Goal: Navigation & Orientation: Find specific page/section

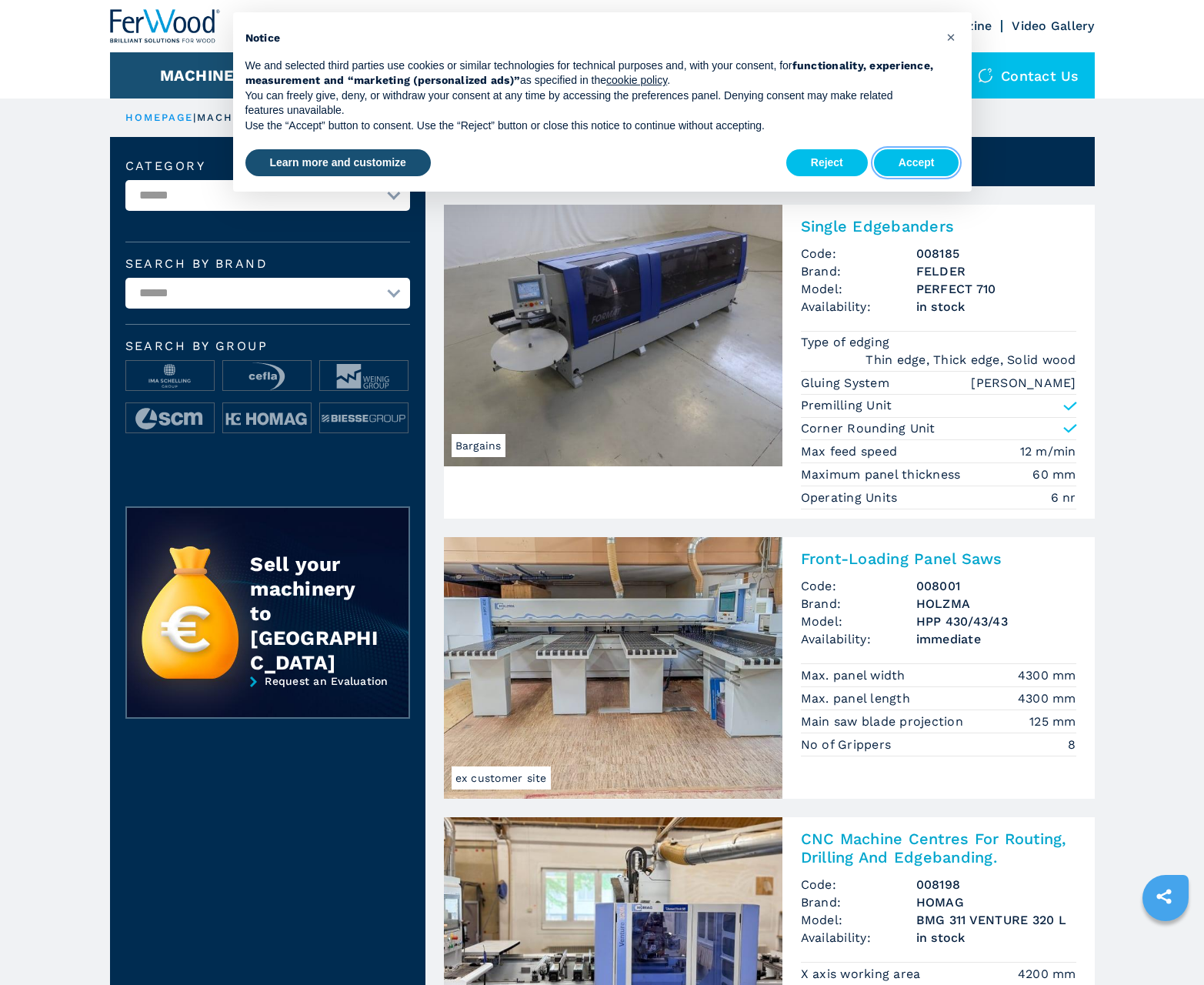
click at [916, 162] on button "Accept" at bounding box center [916, 162] width 86 height 28
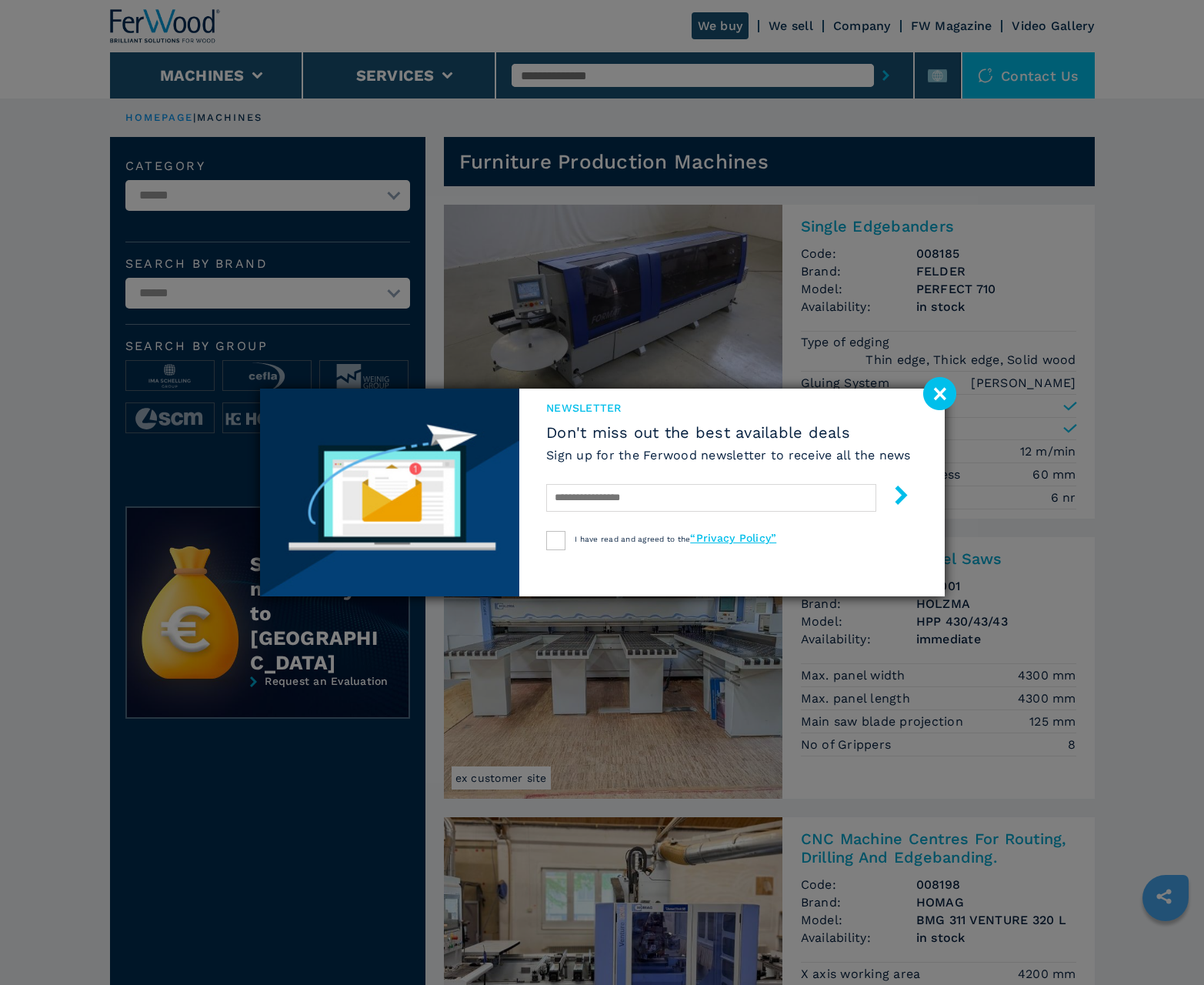
scroll to position [1539, 0]
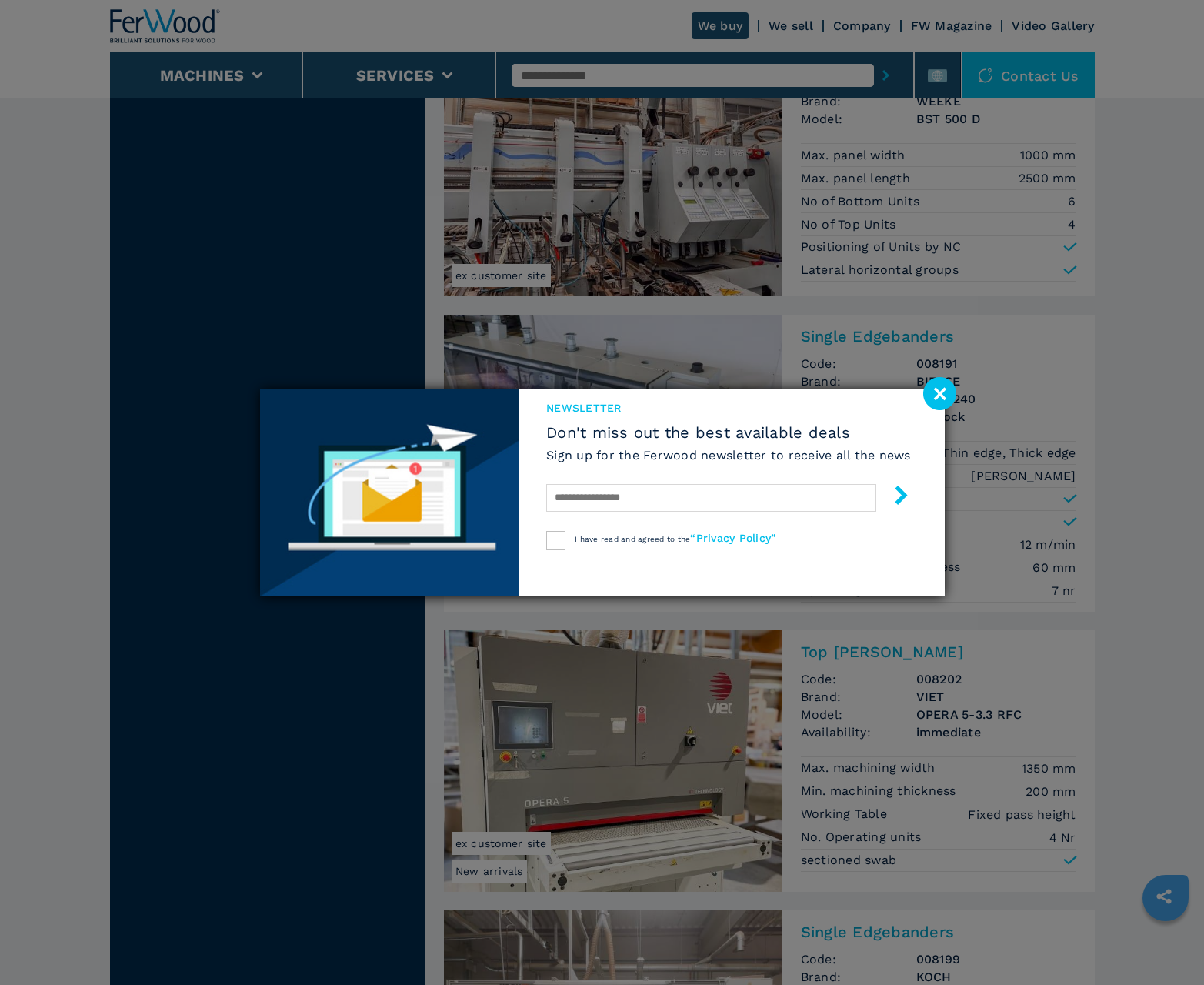
click at [939, 393] on image at bounding box center [939, 393] width 33 height 33
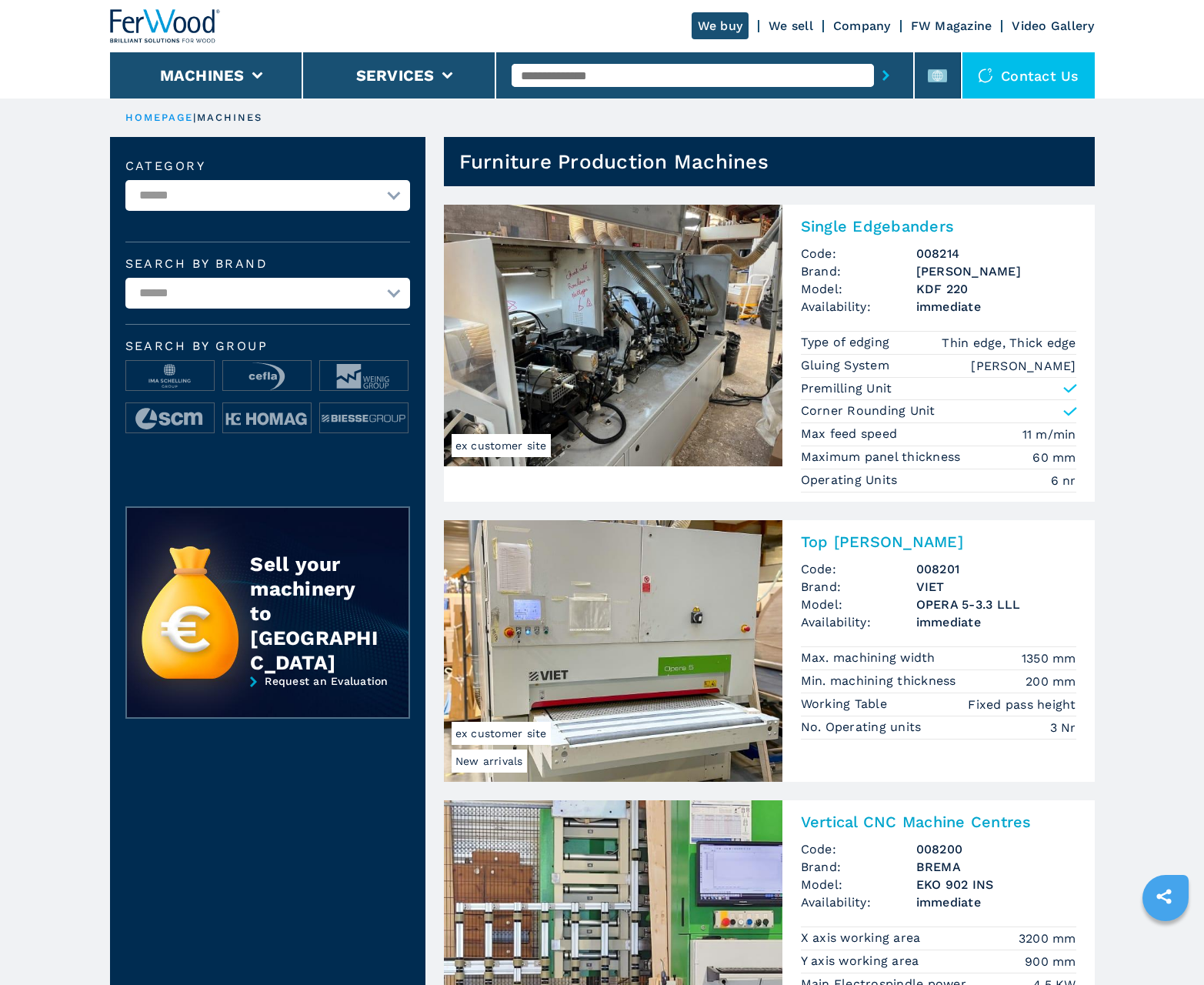
scroll to position [1539, 0]
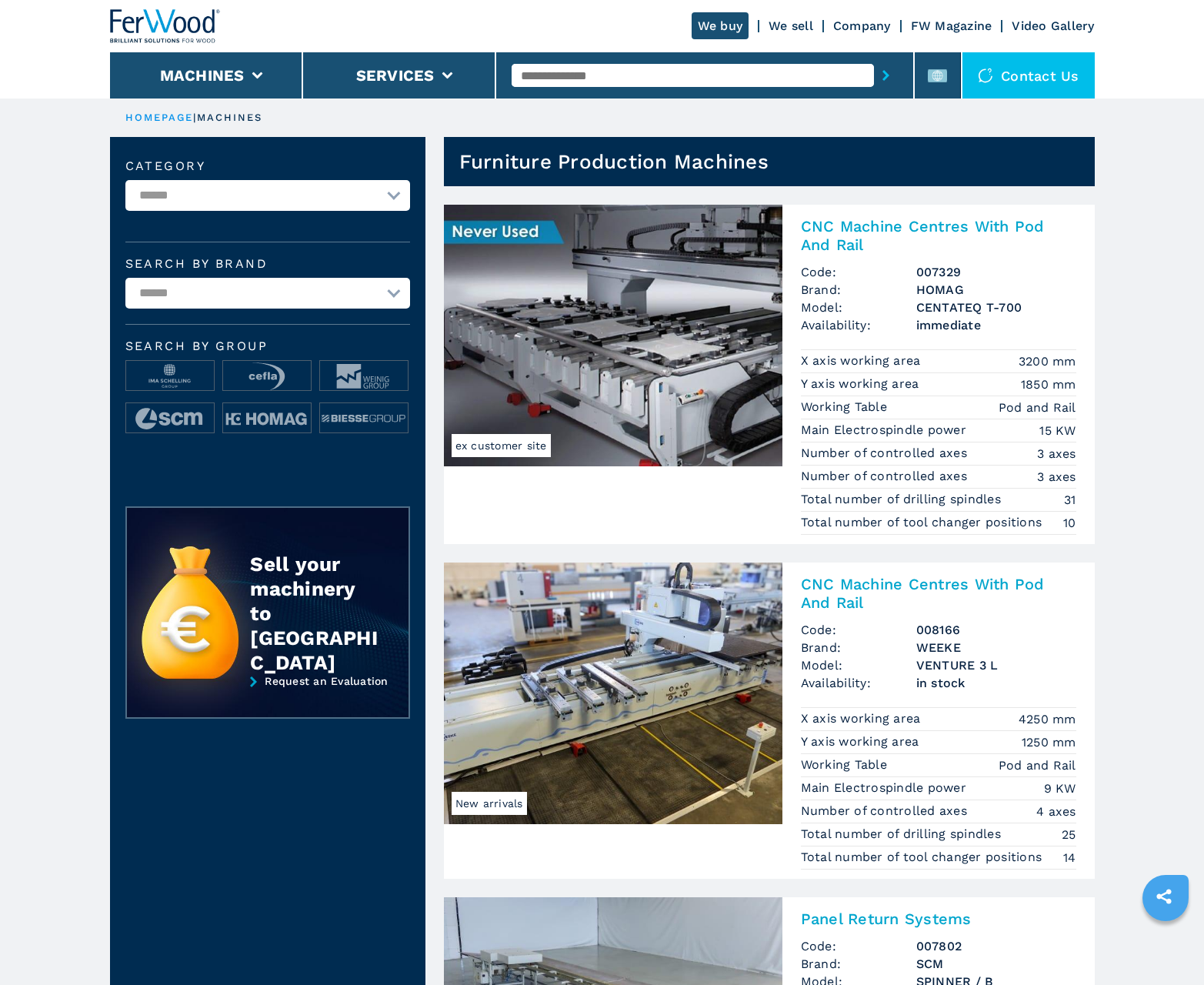
scroll to position [1539, 0]
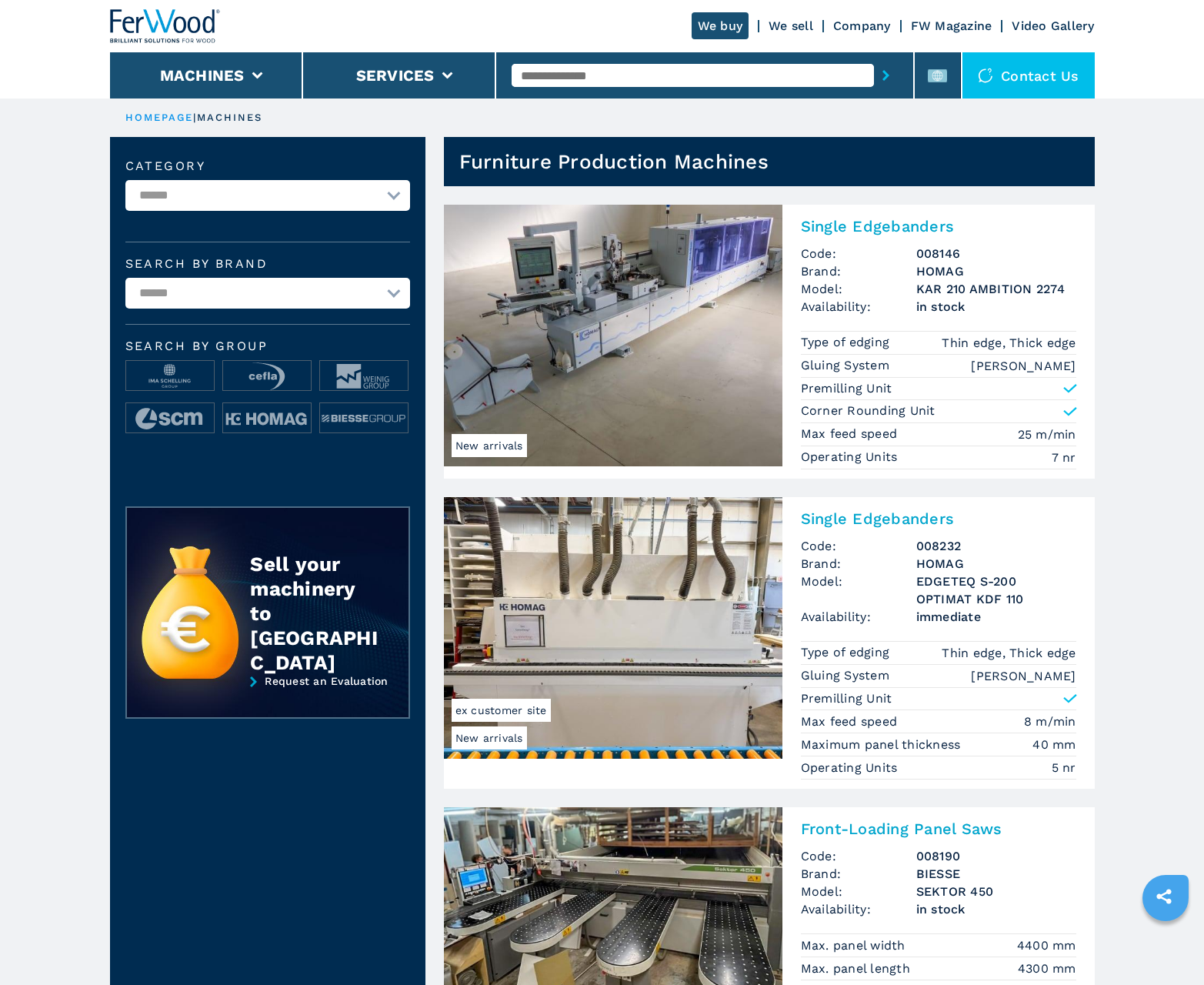
scroll to position [1539, 0]
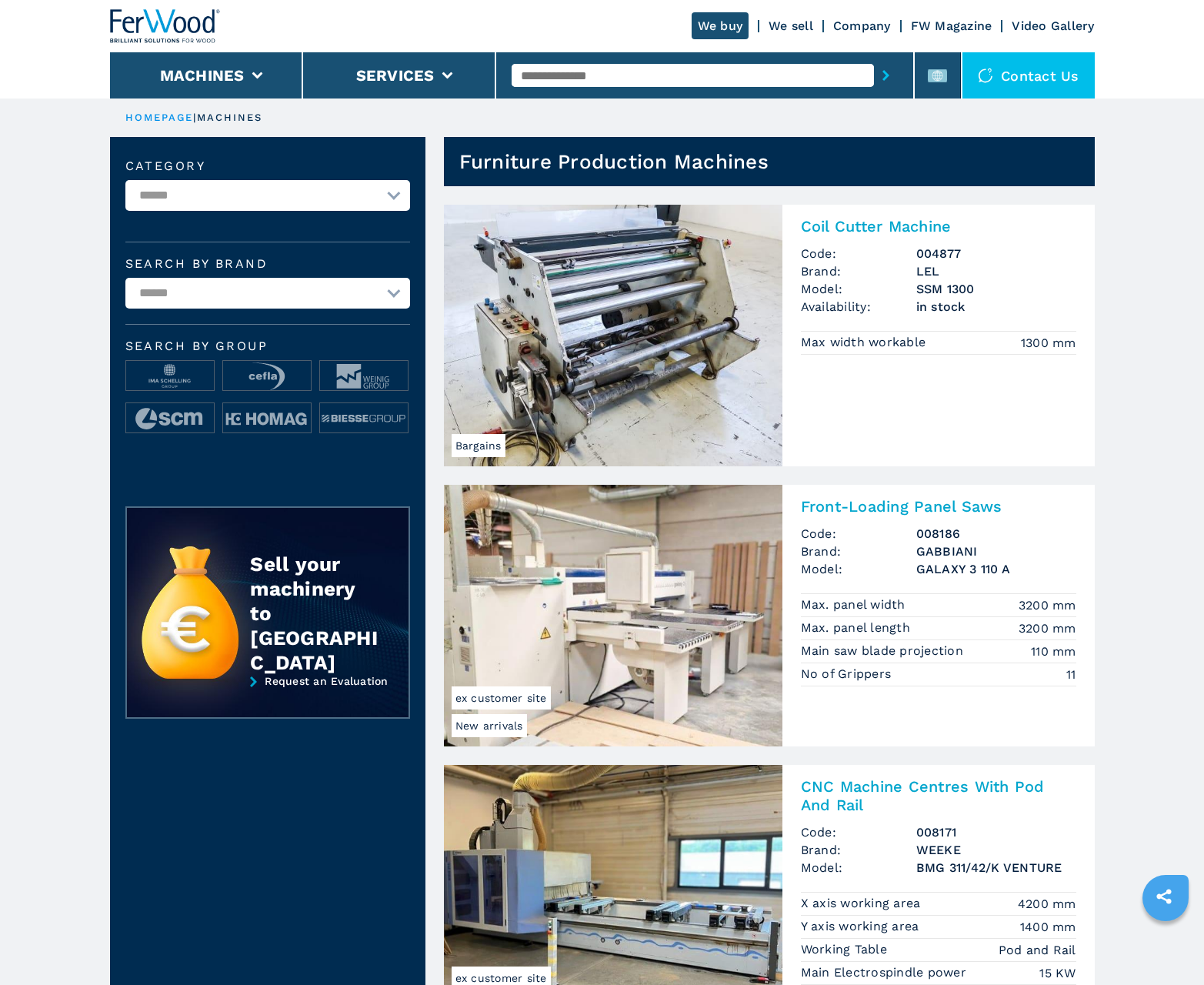
scroll to position [1539, 0]
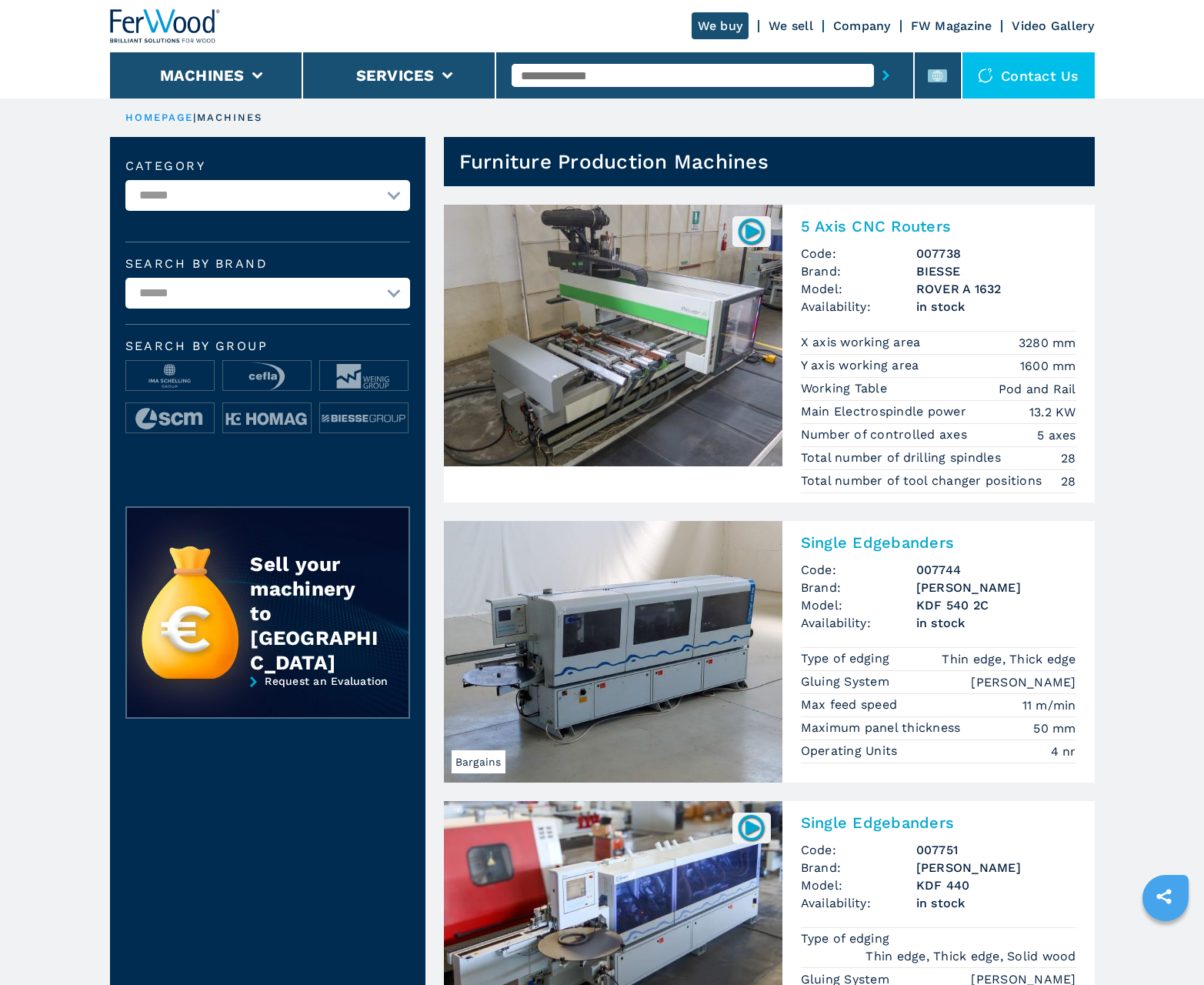
scroll to position [1539, 0]
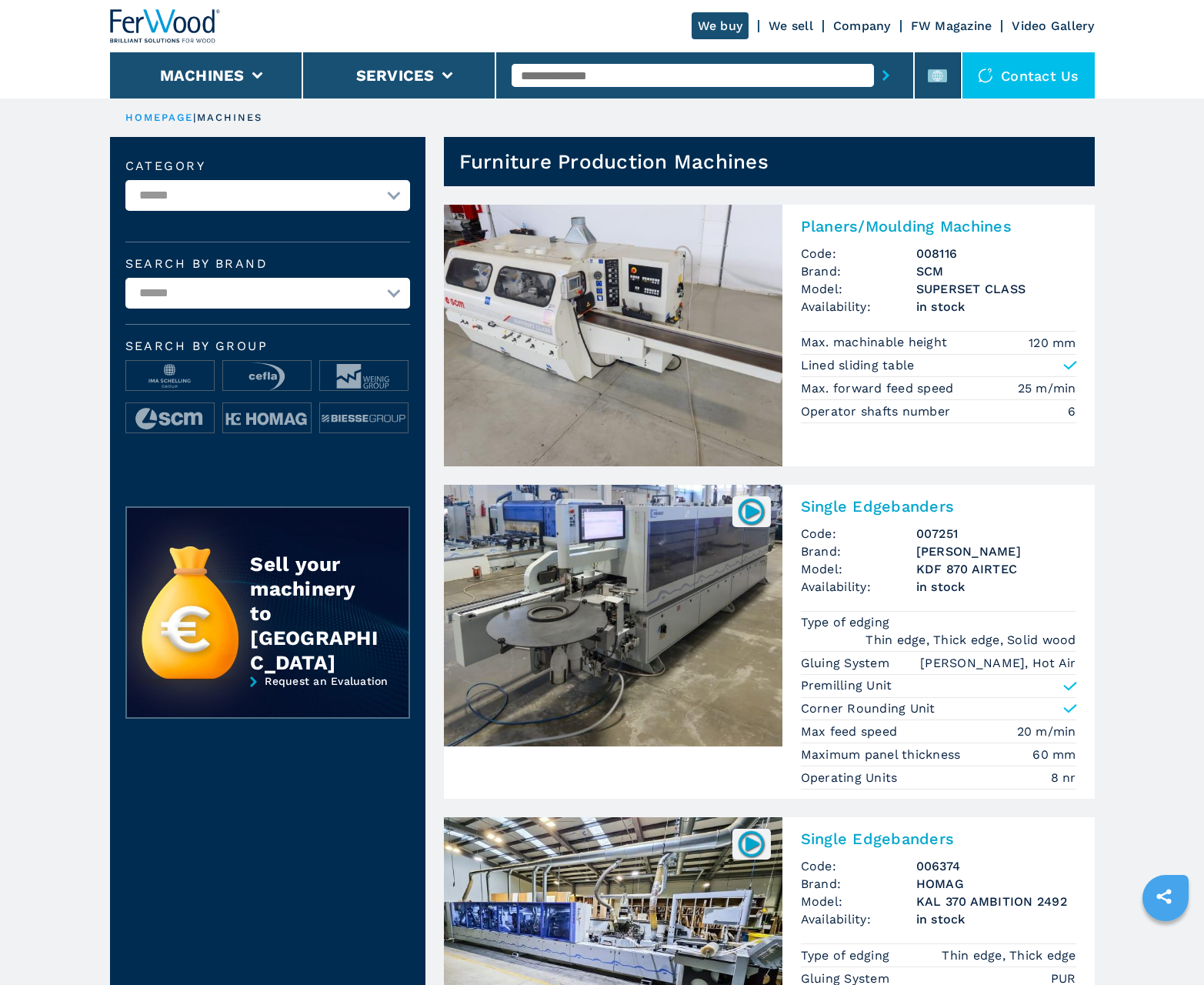
scroll to position [1539, 0]
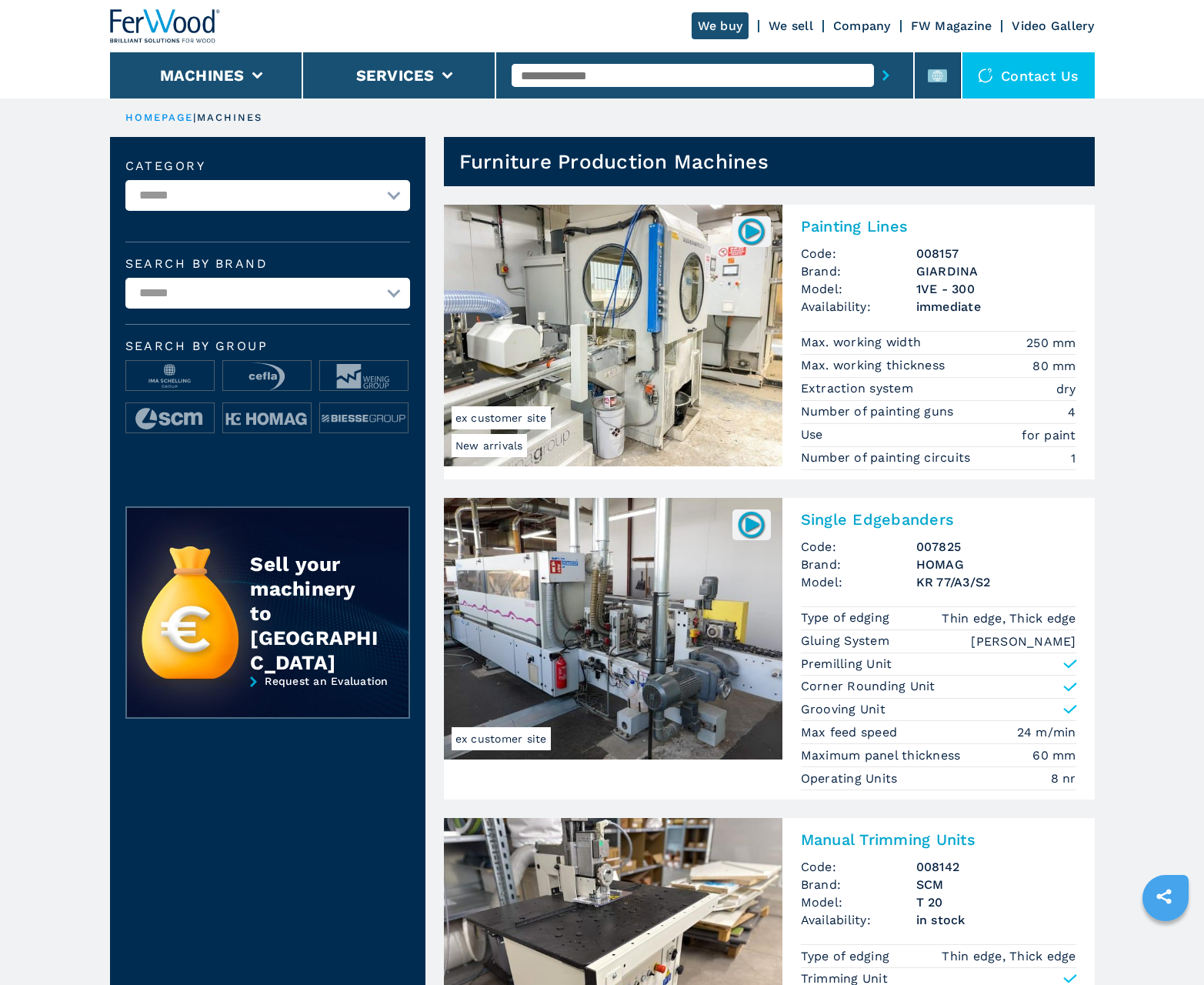
scroll to position [1539, 0]
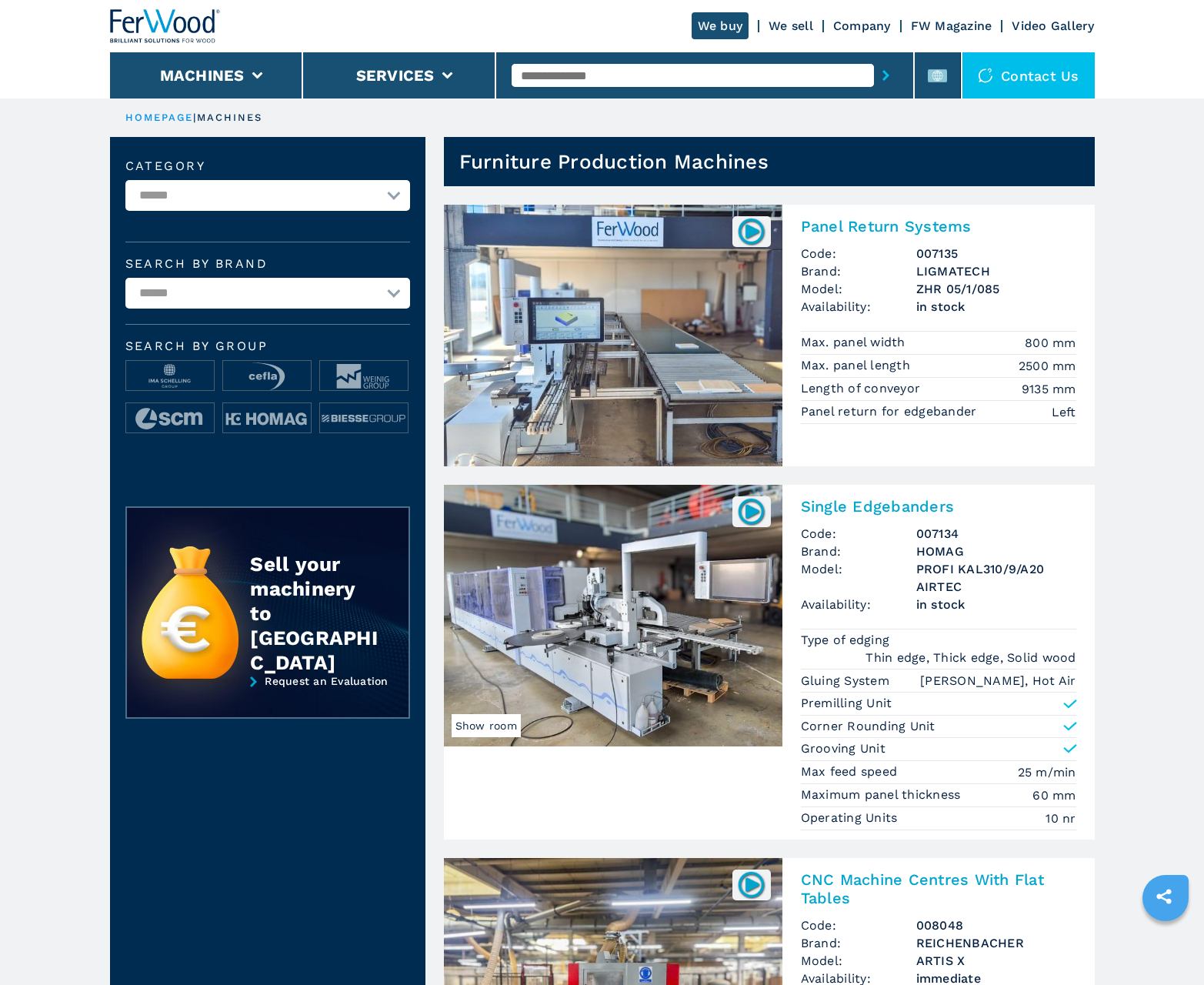
scroll to position [1539, 0]
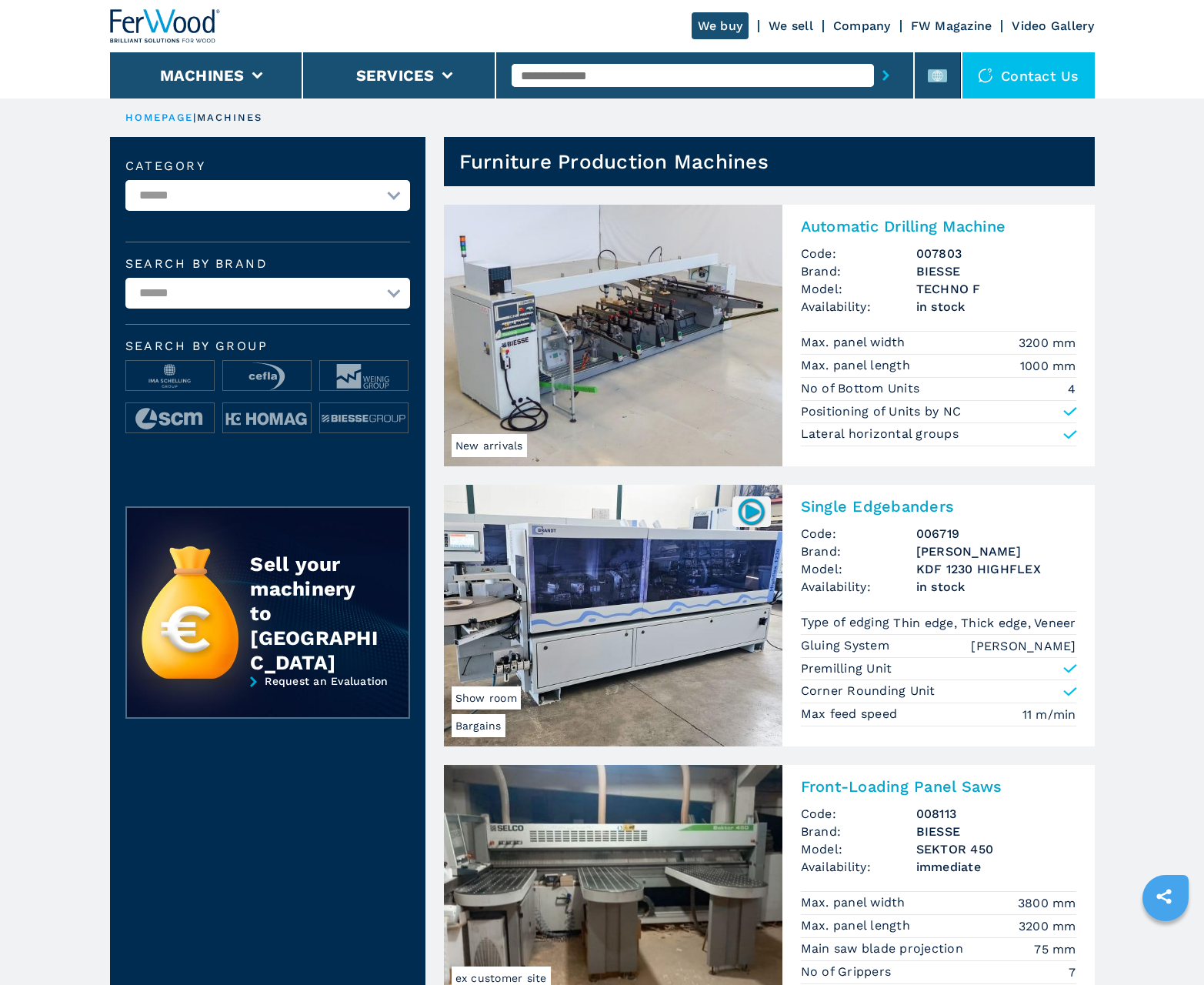
scroll to position [1539, 0]
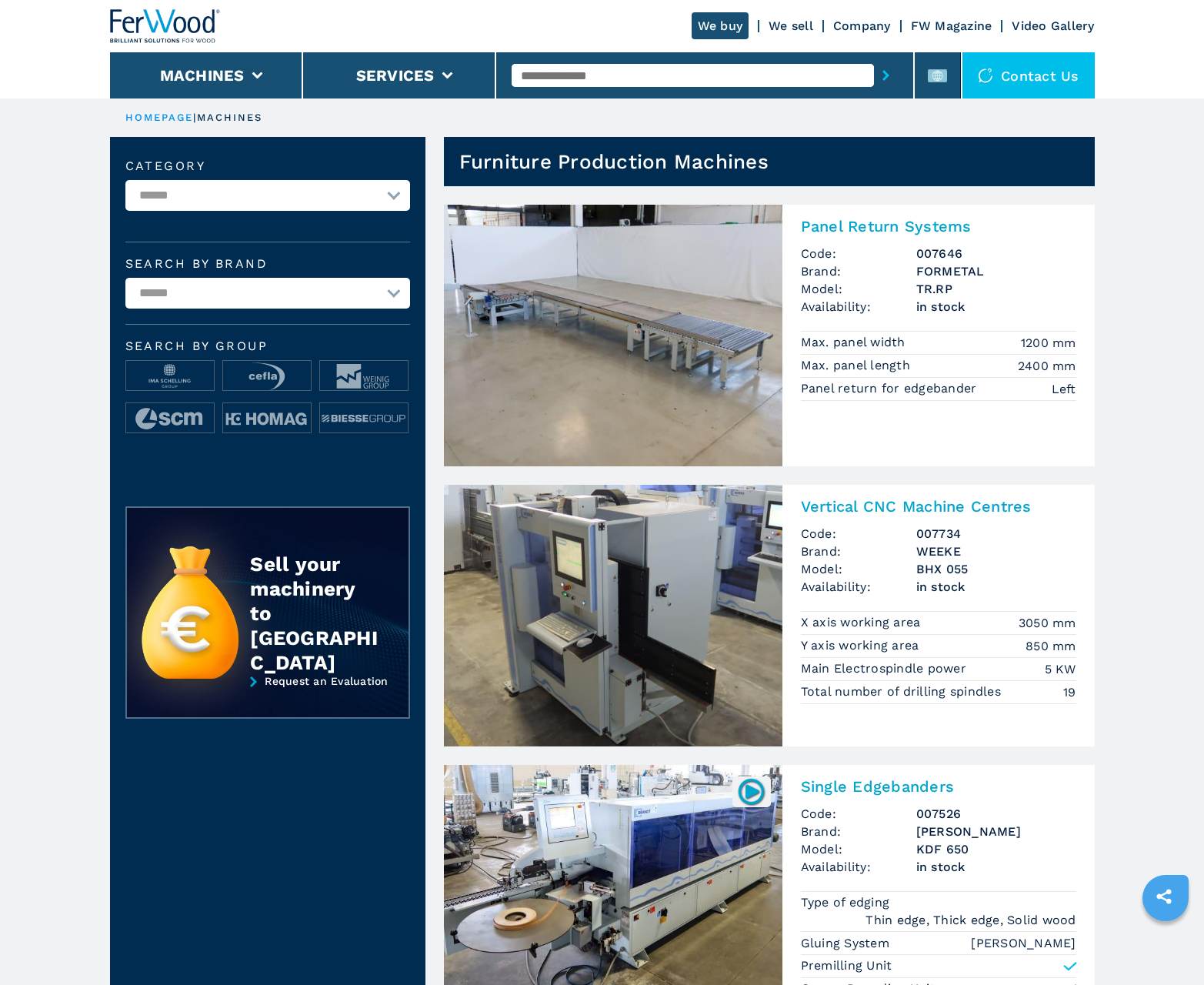
scroll to position [1539, 0]
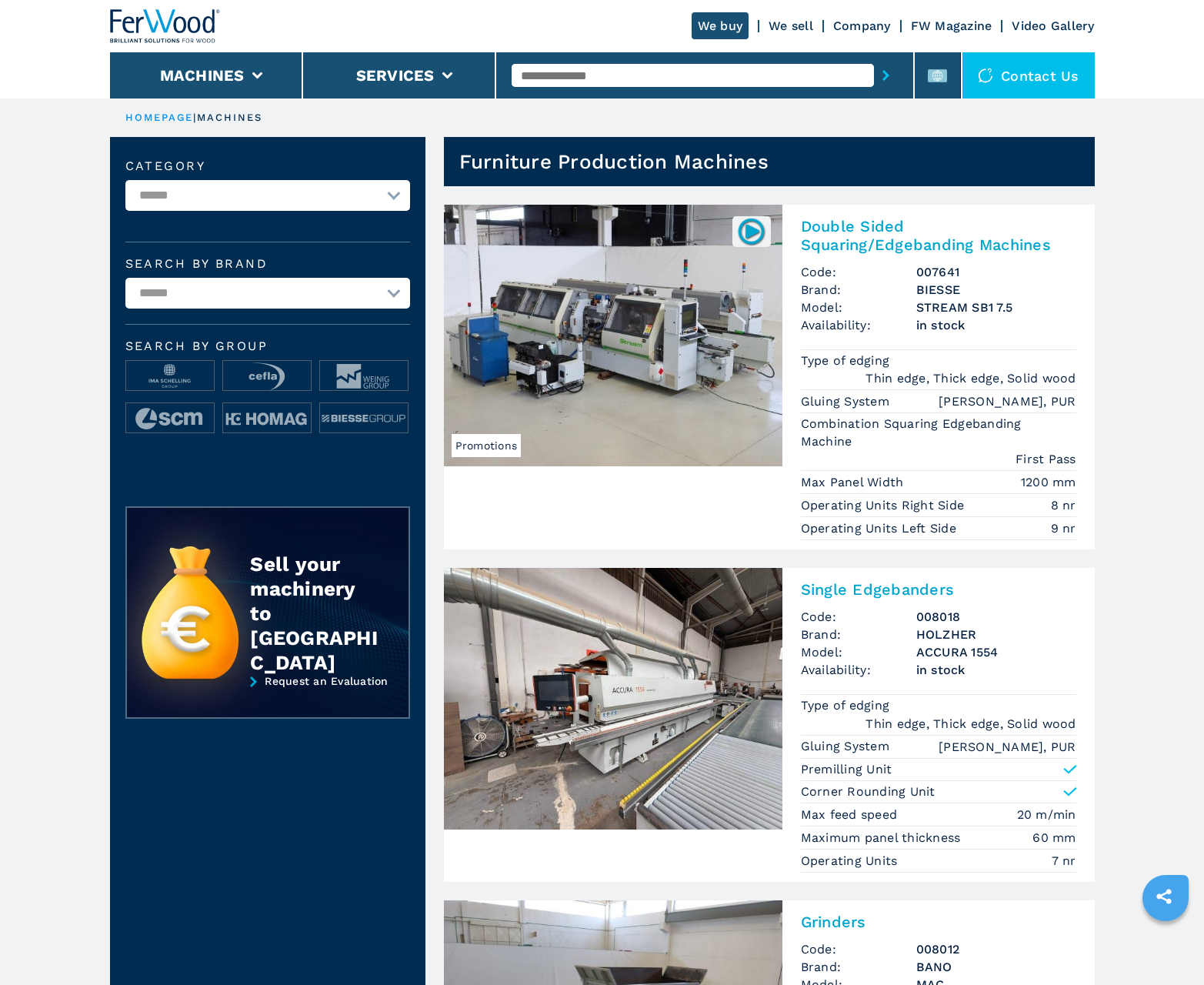
scroll to position [1539, 0]
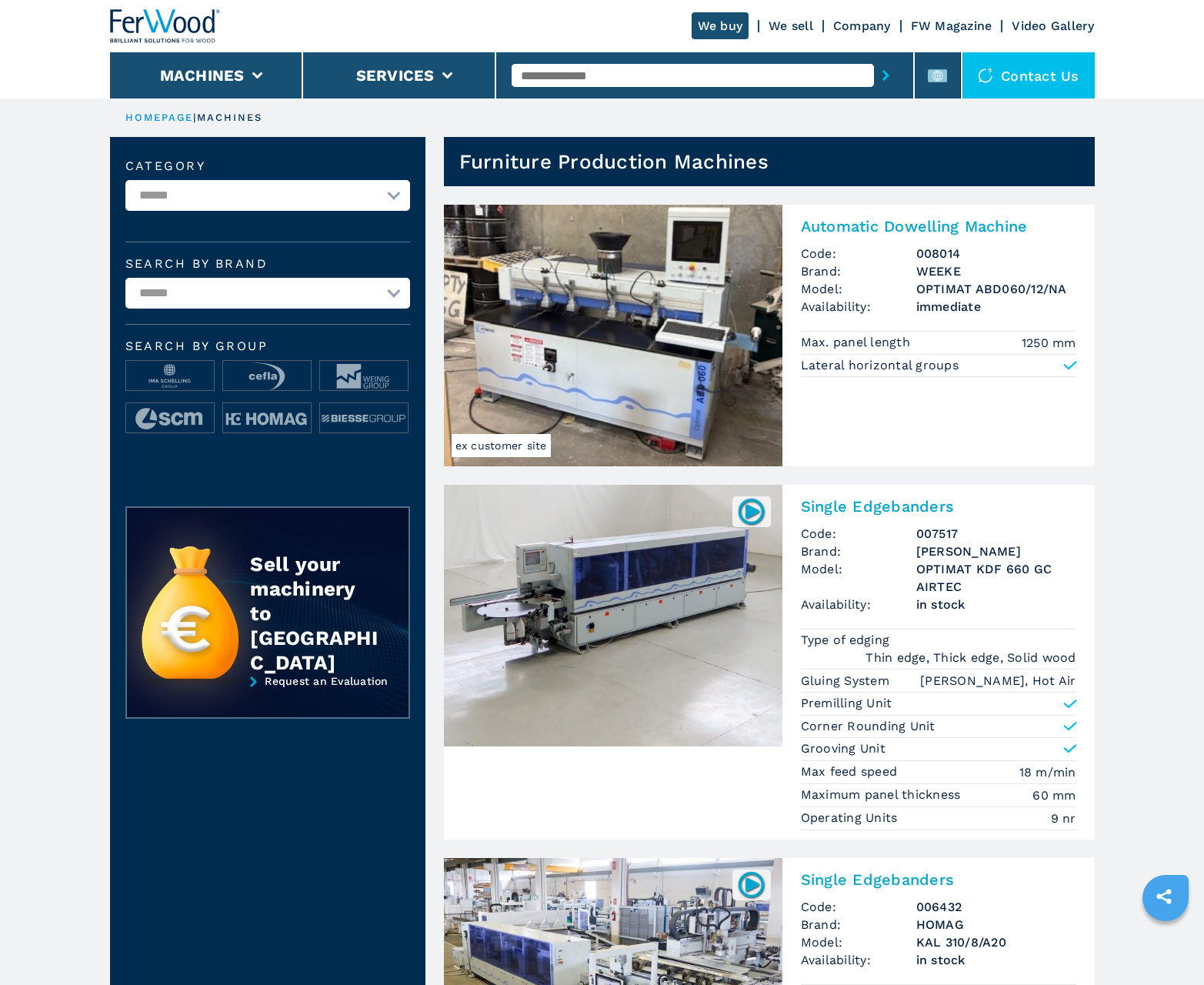
scroll to position [1539, 0]
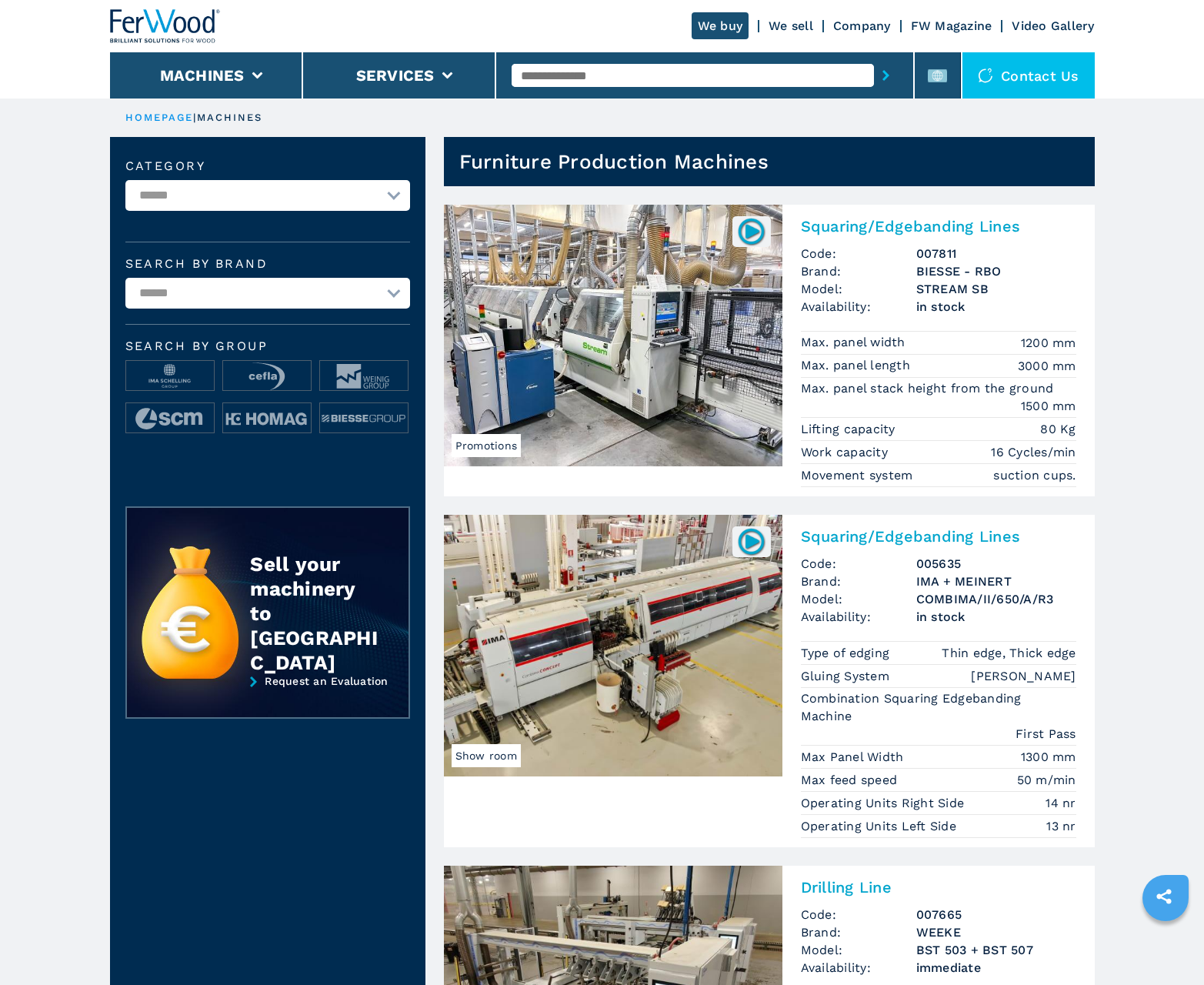
scroll to position [1539, 0]
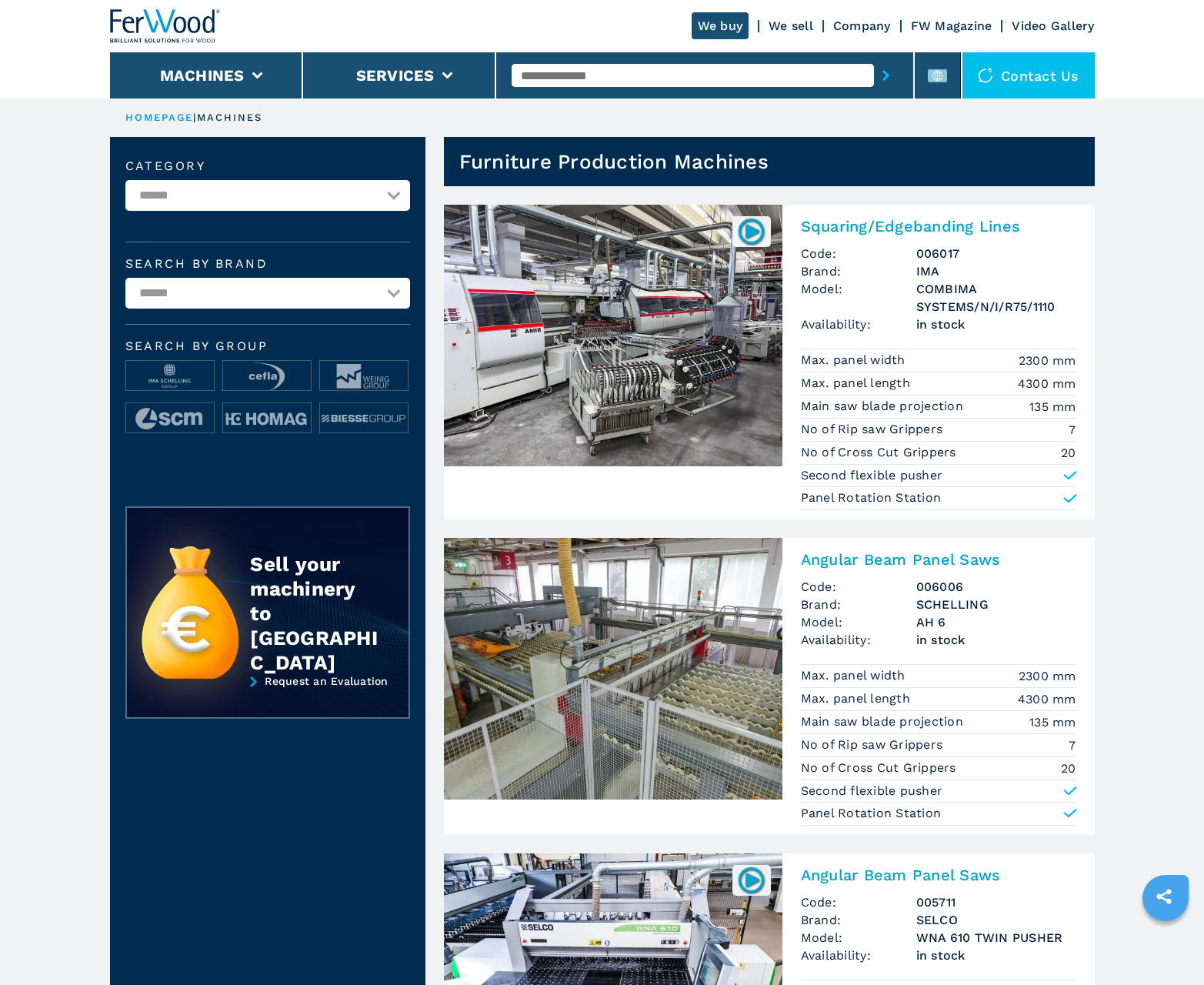
scroll to position [1539, 0]
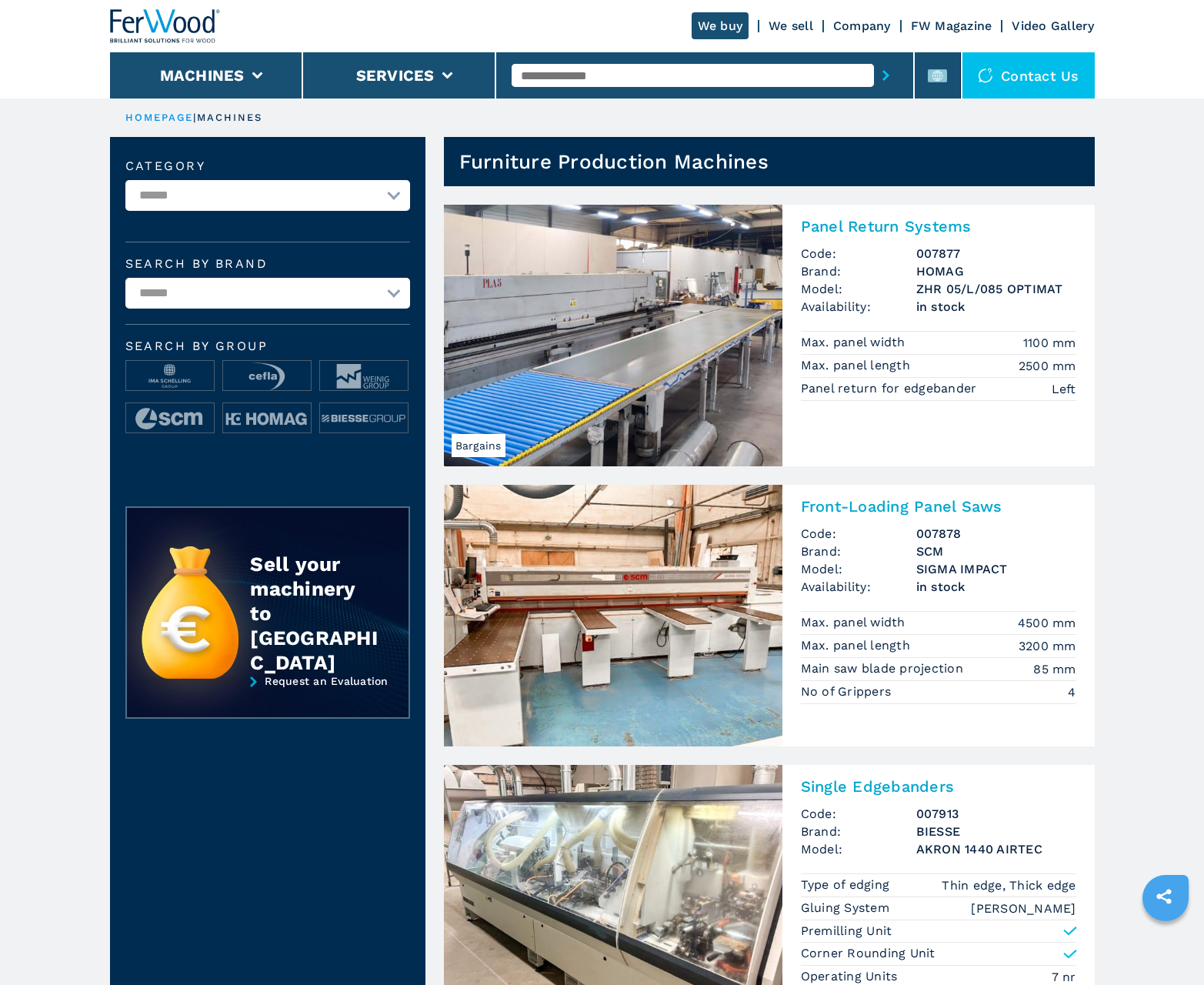
scroll to position [1539, 0]
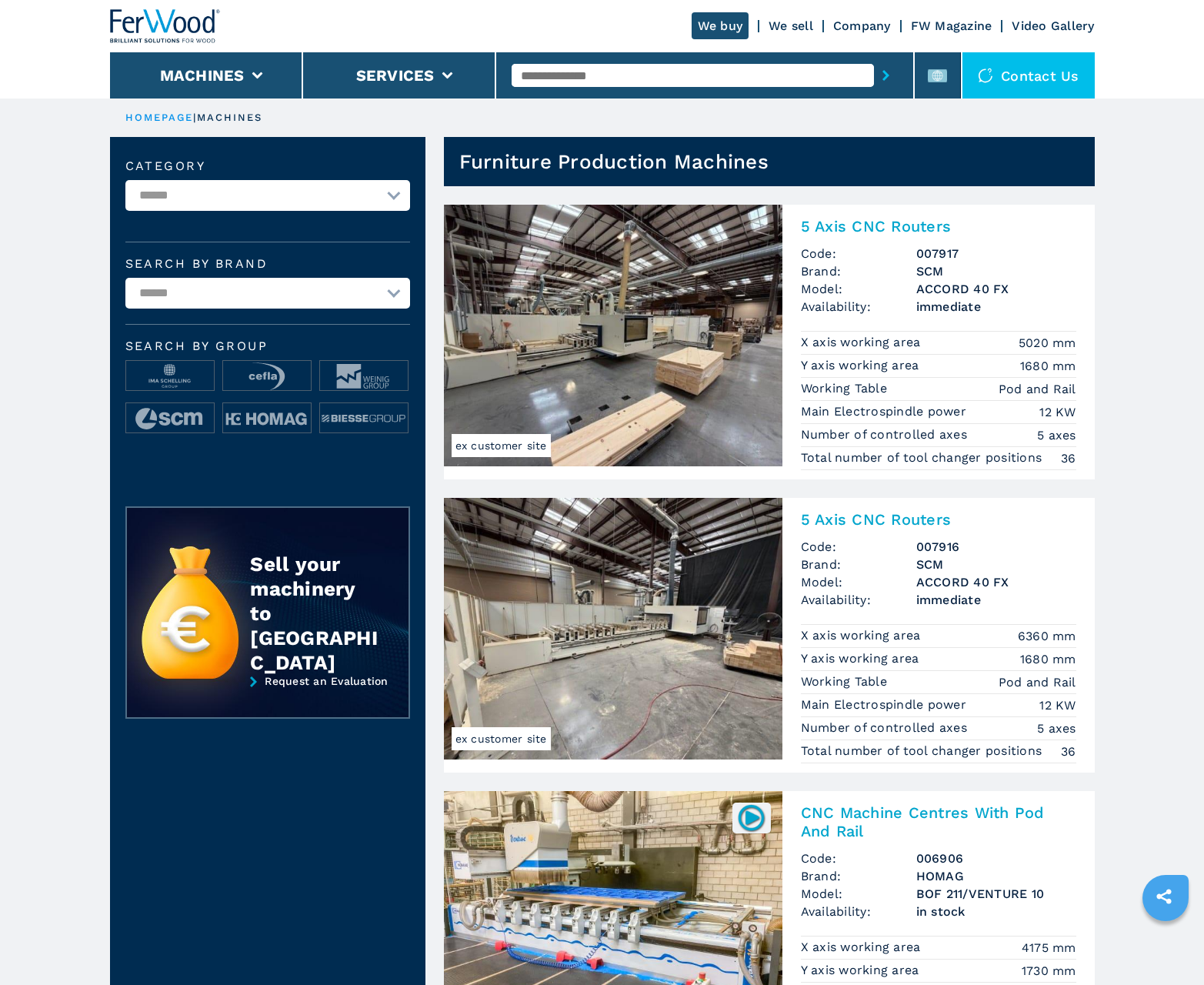
scroll to position [1539, 0]
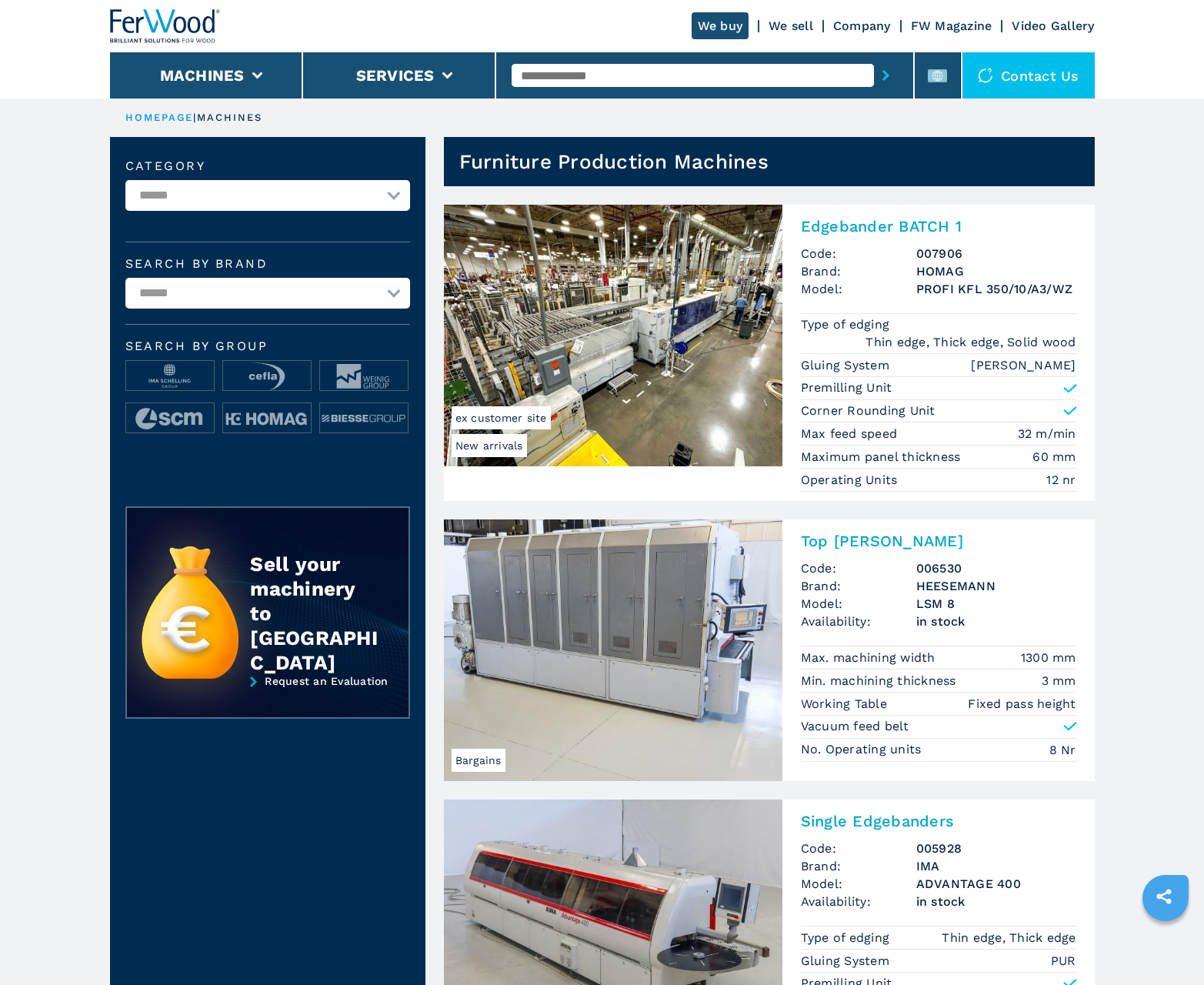
scroll to position [1539, 0]
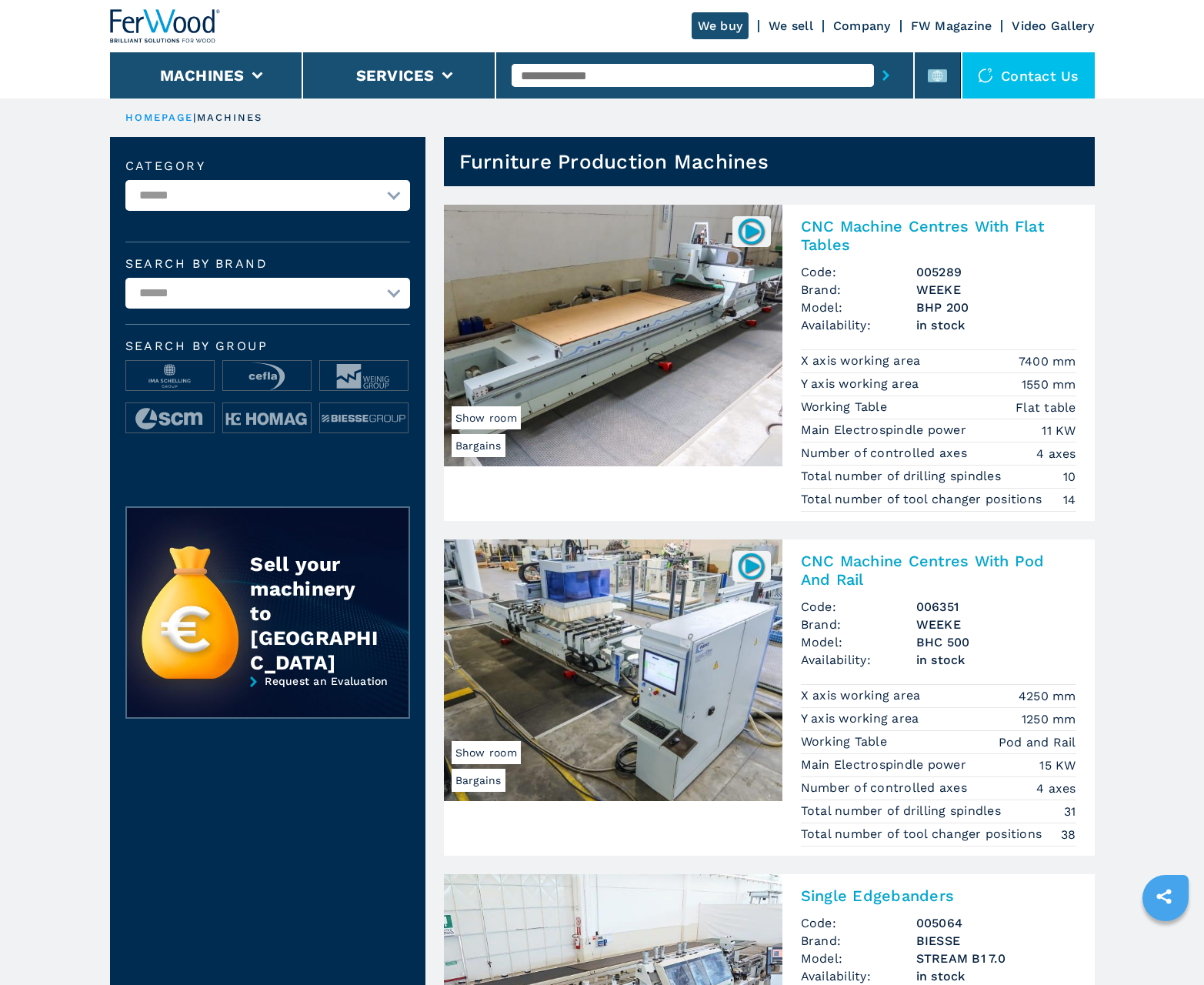
scroll to position [1539, 0]
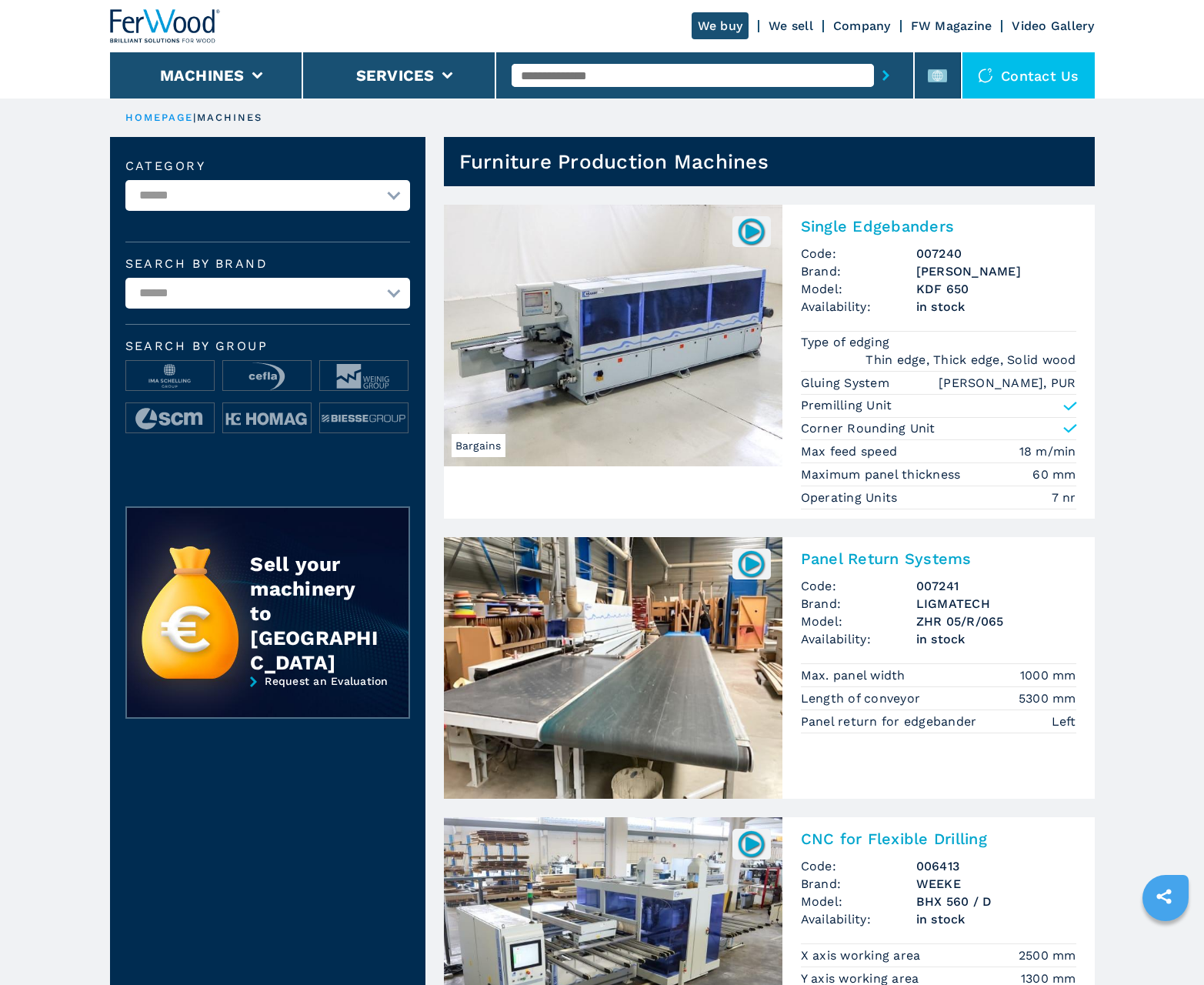
scroll to position [1539, 0]
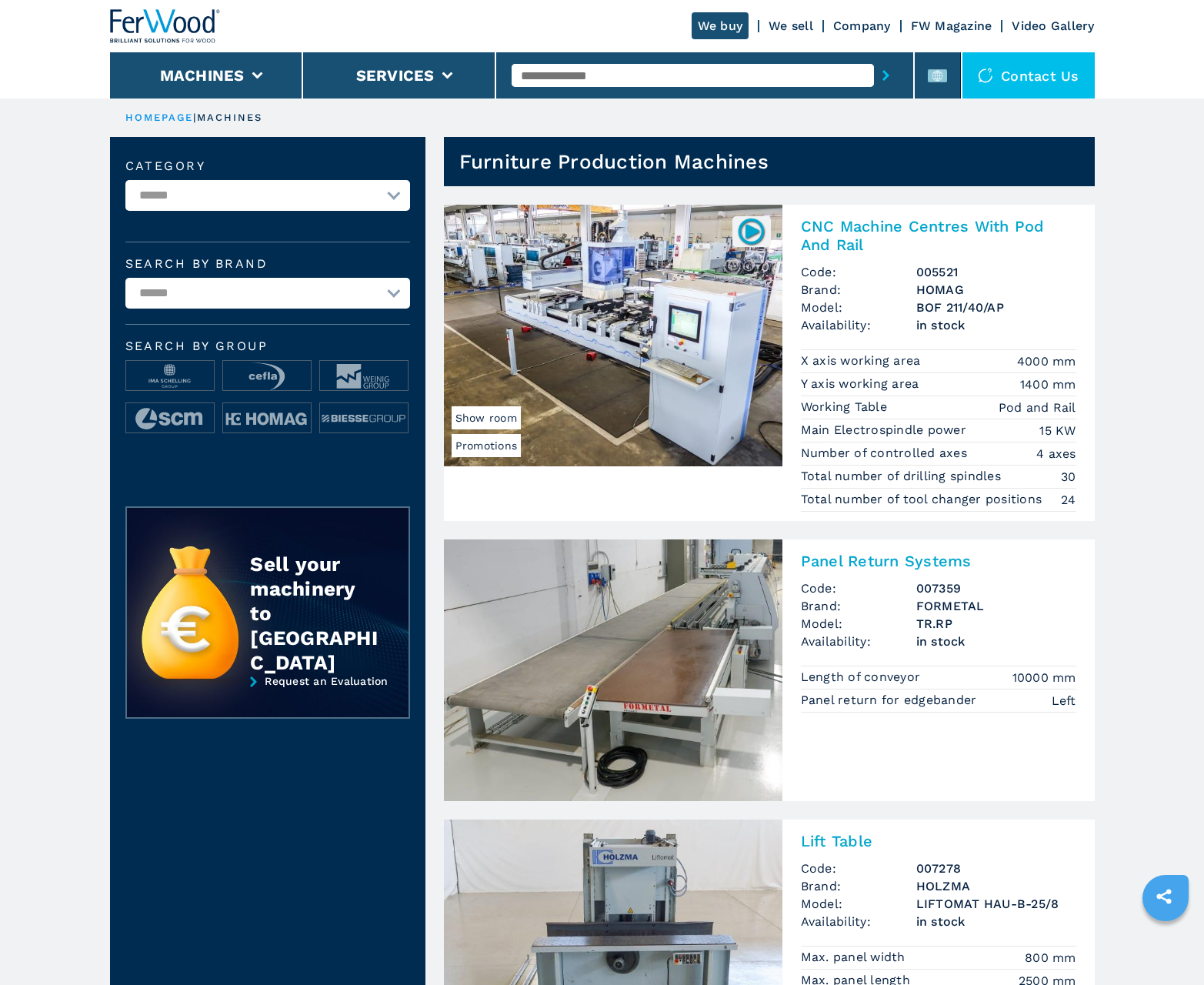
scroll to position [1539, 0]
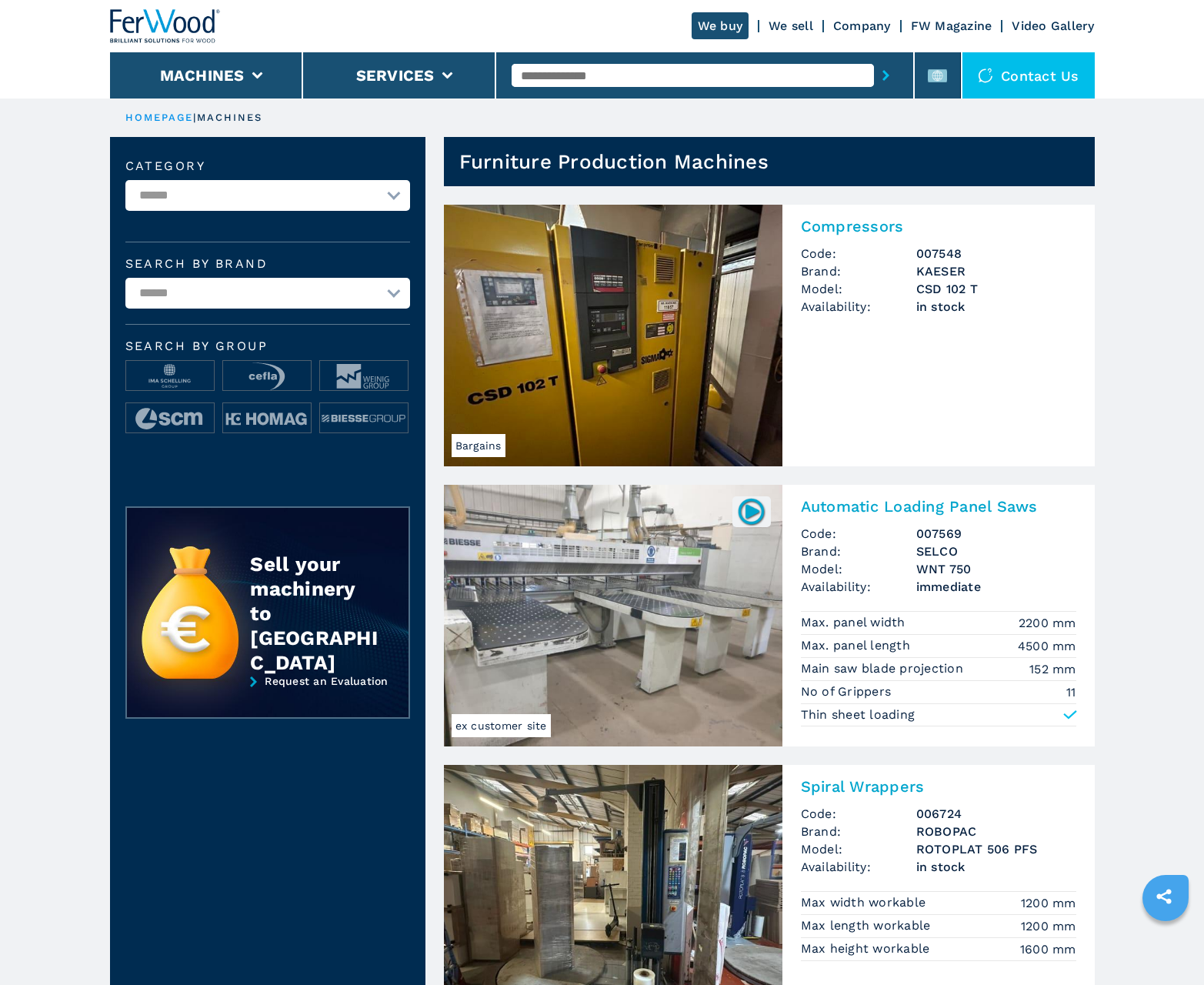
scroll to position [1539, 0]
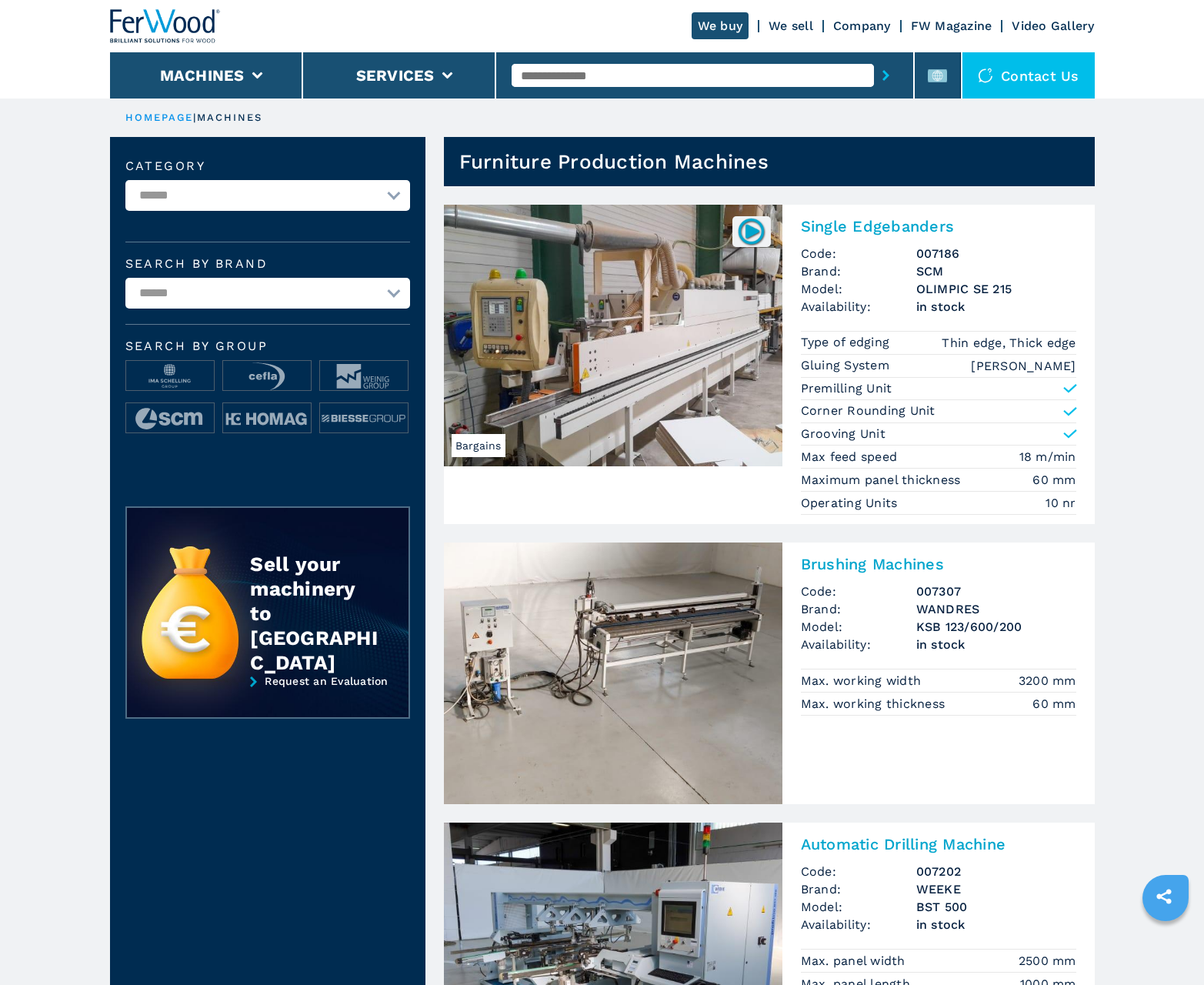
scroll to position [1539, 0]
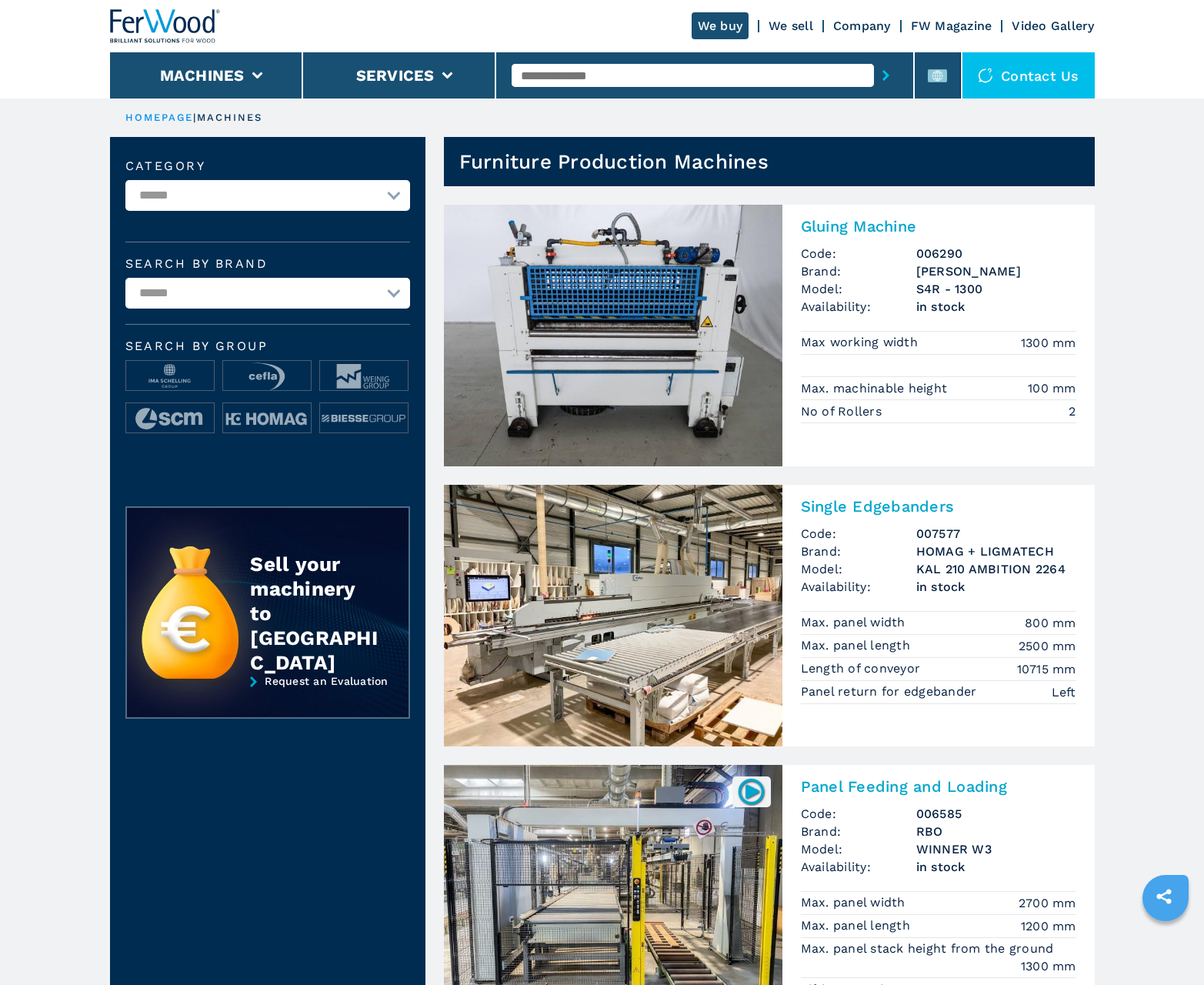
scroll to position [1539, 0]
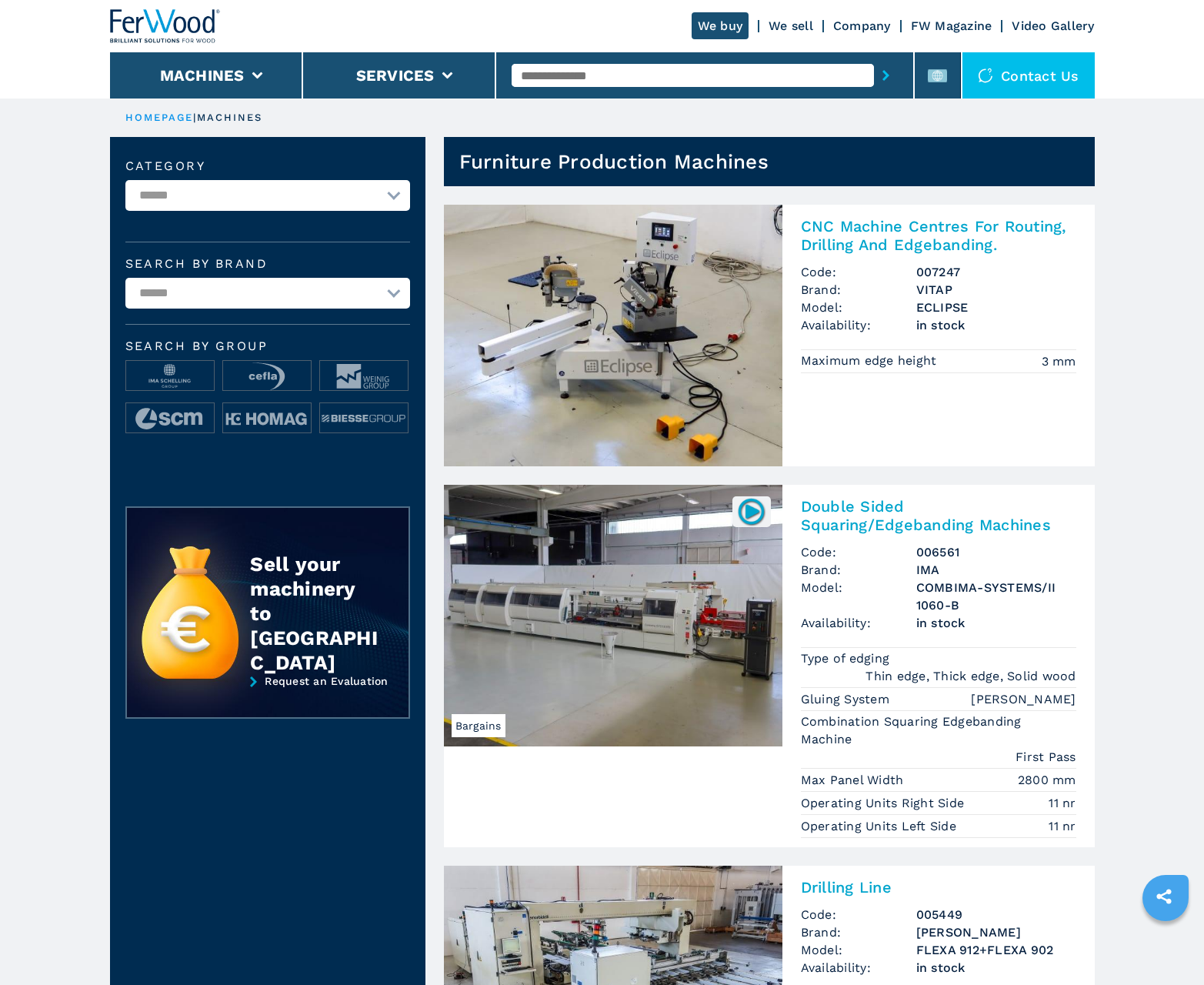
scroll to position [1539, 0]
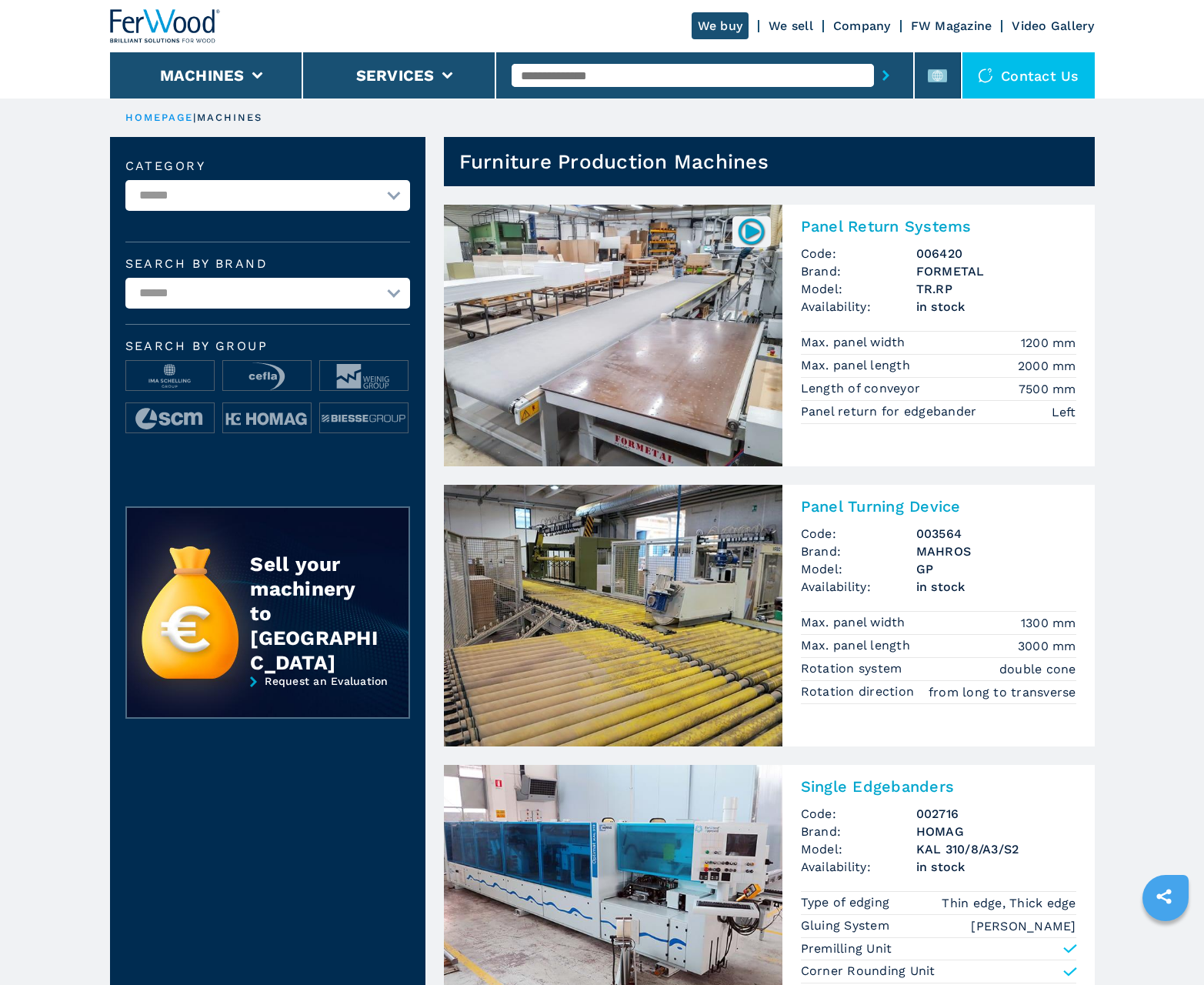
scroll to position [1539, 0]
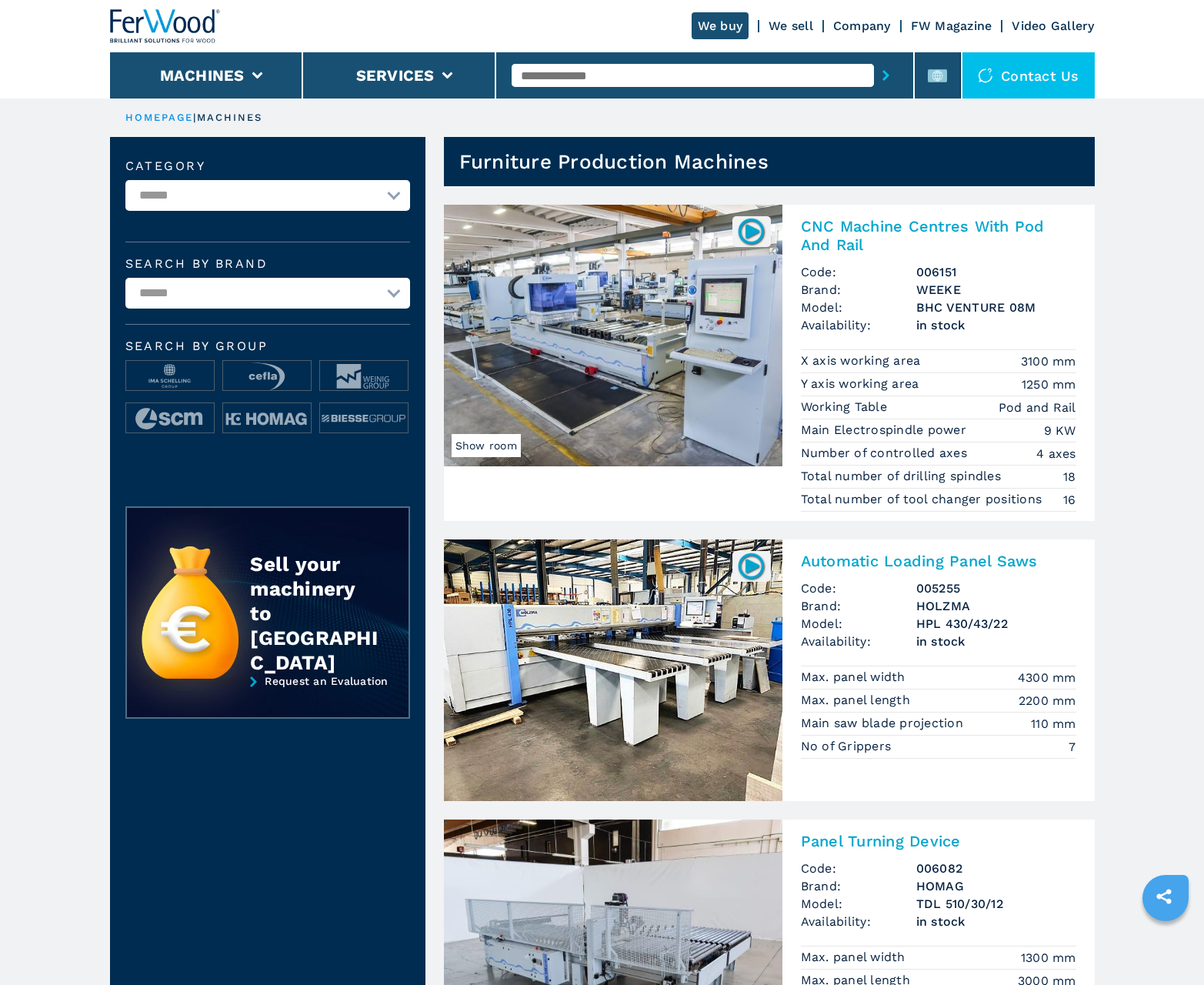
scroll to position [1539, 0]
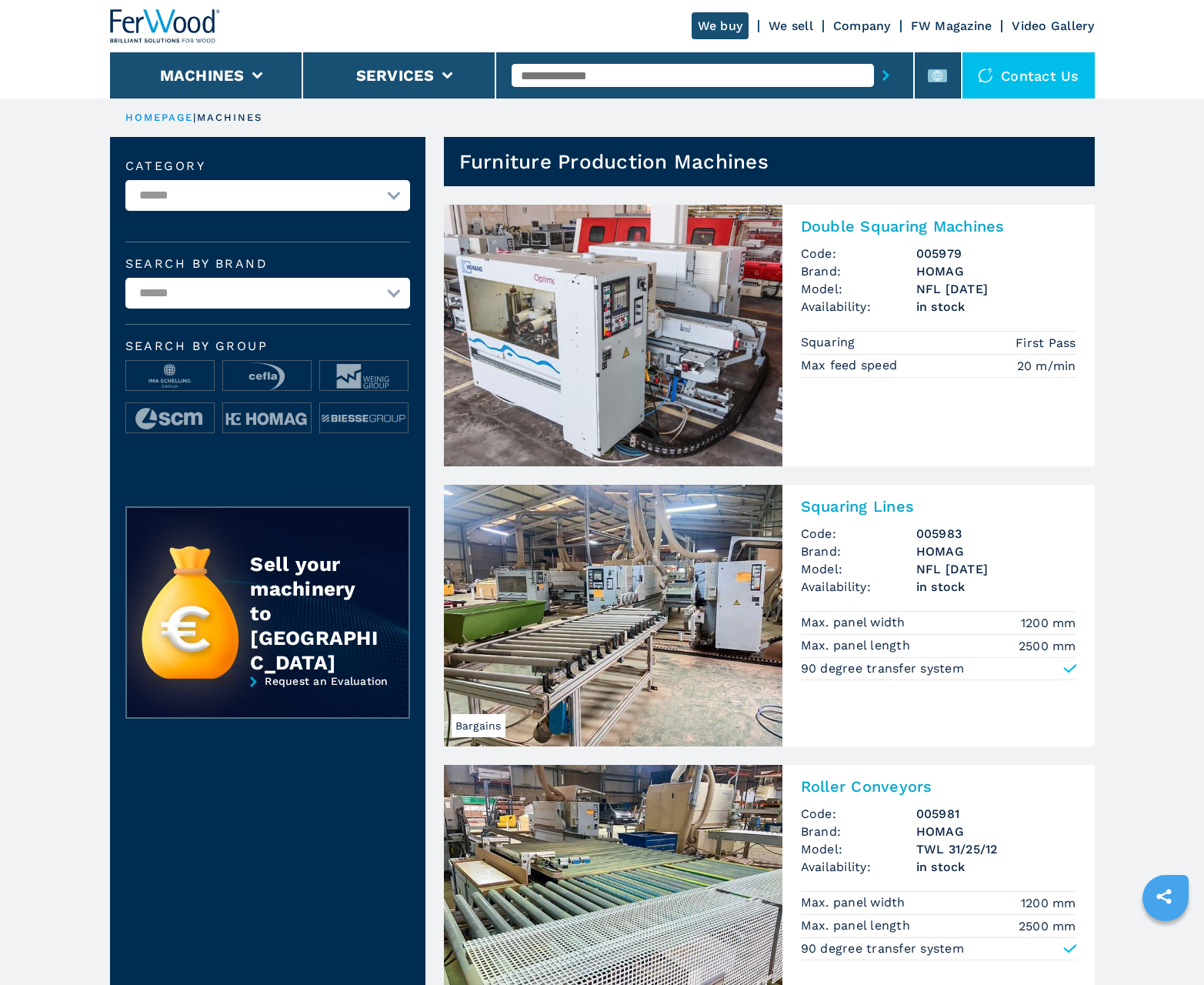
scroll to position [1539, 0]
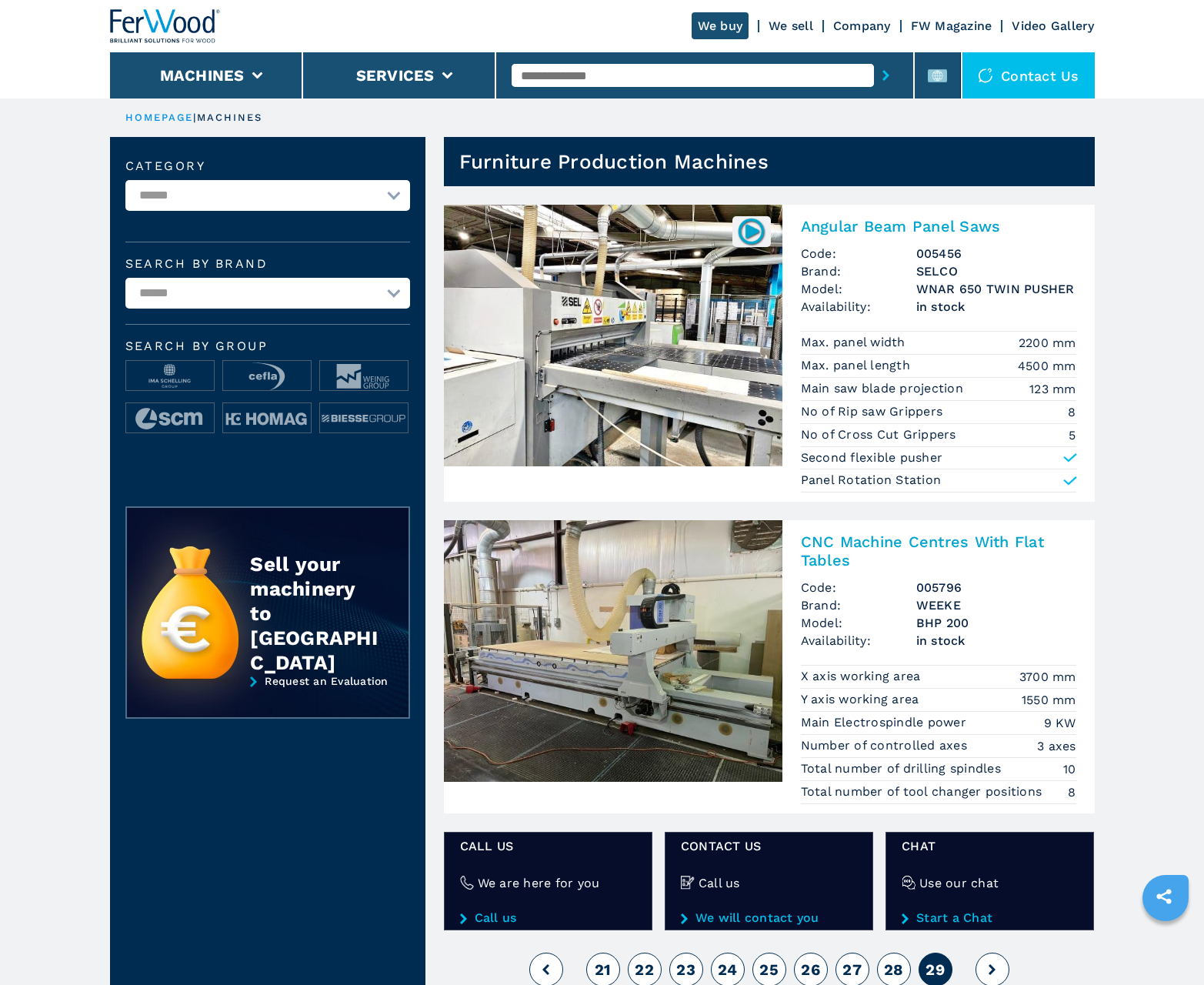
scroll to position [853, 0]
